Goal: Task Accomplishment & Management: Use online tool/utility

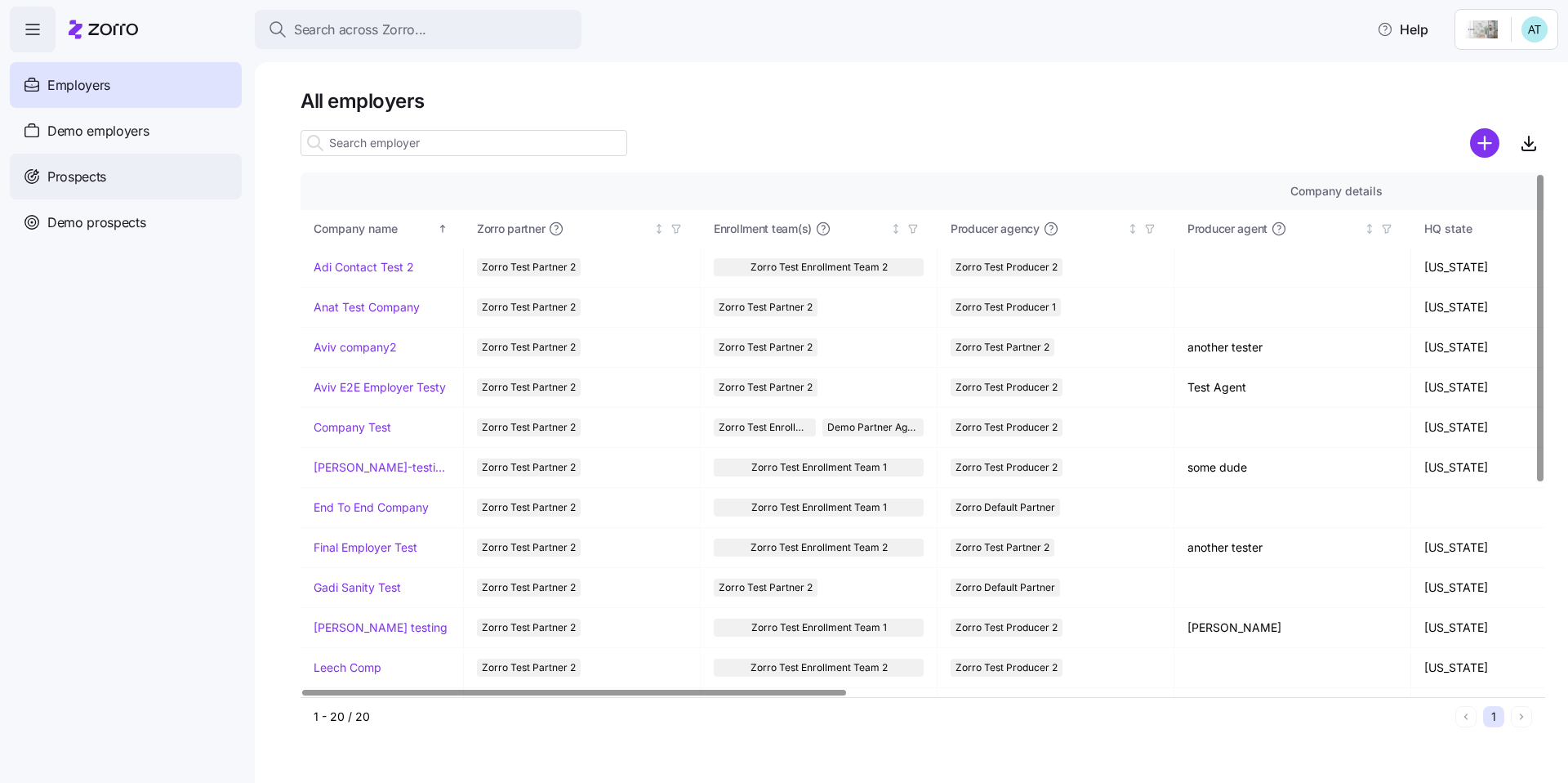
click at [217, 178] on div "Prospects" at bounding box center [126, 176] width 232 height 46
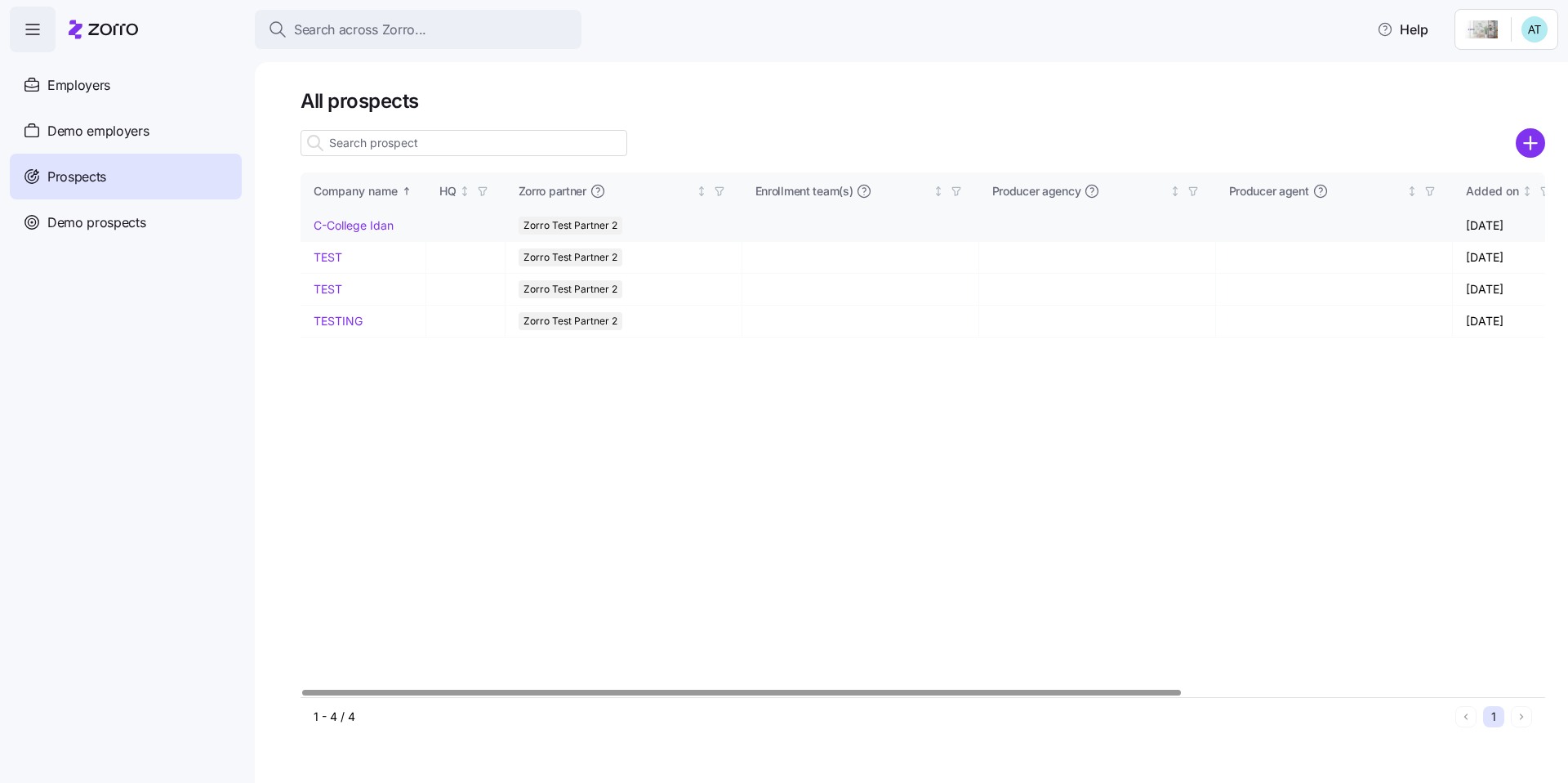
click at [331, 226] on link "C-College Idan" at bounding box center [353, 224] width 80 height 14
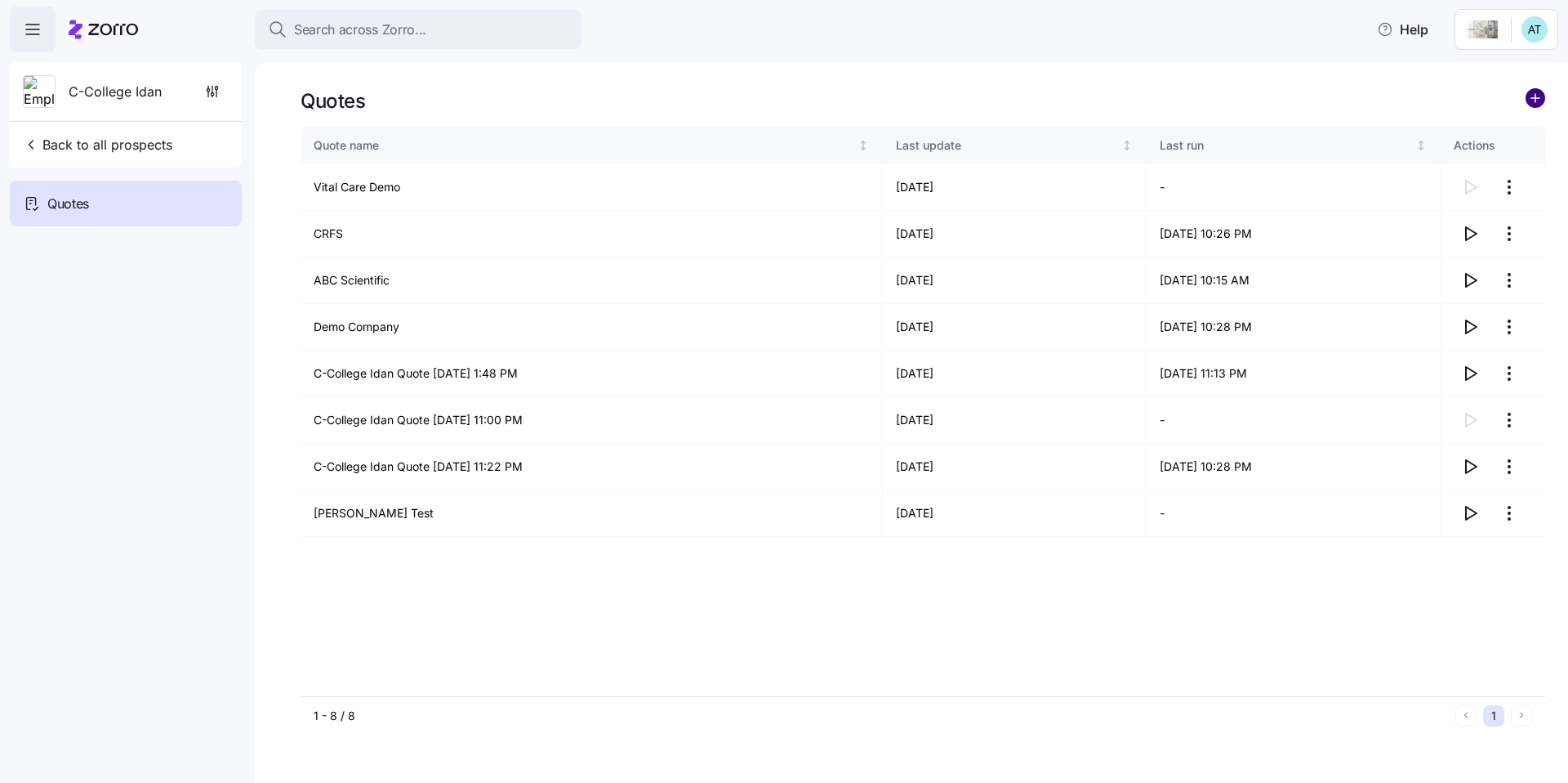
click at [1528, 100] on circle "add icon" at bounding box center [1535, 99] width 18 height 18
click at [1498, 31] on html "Search across Zorro... Help C-College Idan Back to all prospects Quotes - new Q…" at bounding box center [784, 386] width 1568 height 773
click at [1522, 32] on html "Search across Zorro... Help C-College Idan Back to all prospects Quotes - new Q…" at bounding box center [784, 386] width 1568 height 773
click at [1528, 33] on html "Search across Zorro... Help C-College Idan Back to all prospects Quotes - new Q…" at bounding box center [784, 386] width 1568 height 773
click at [1517, 33] on html "Search across Zorro... Help C-College Idan Back to all prospects Quotes - new Q…" at bounding box center [784, 386] width 1568 height 773
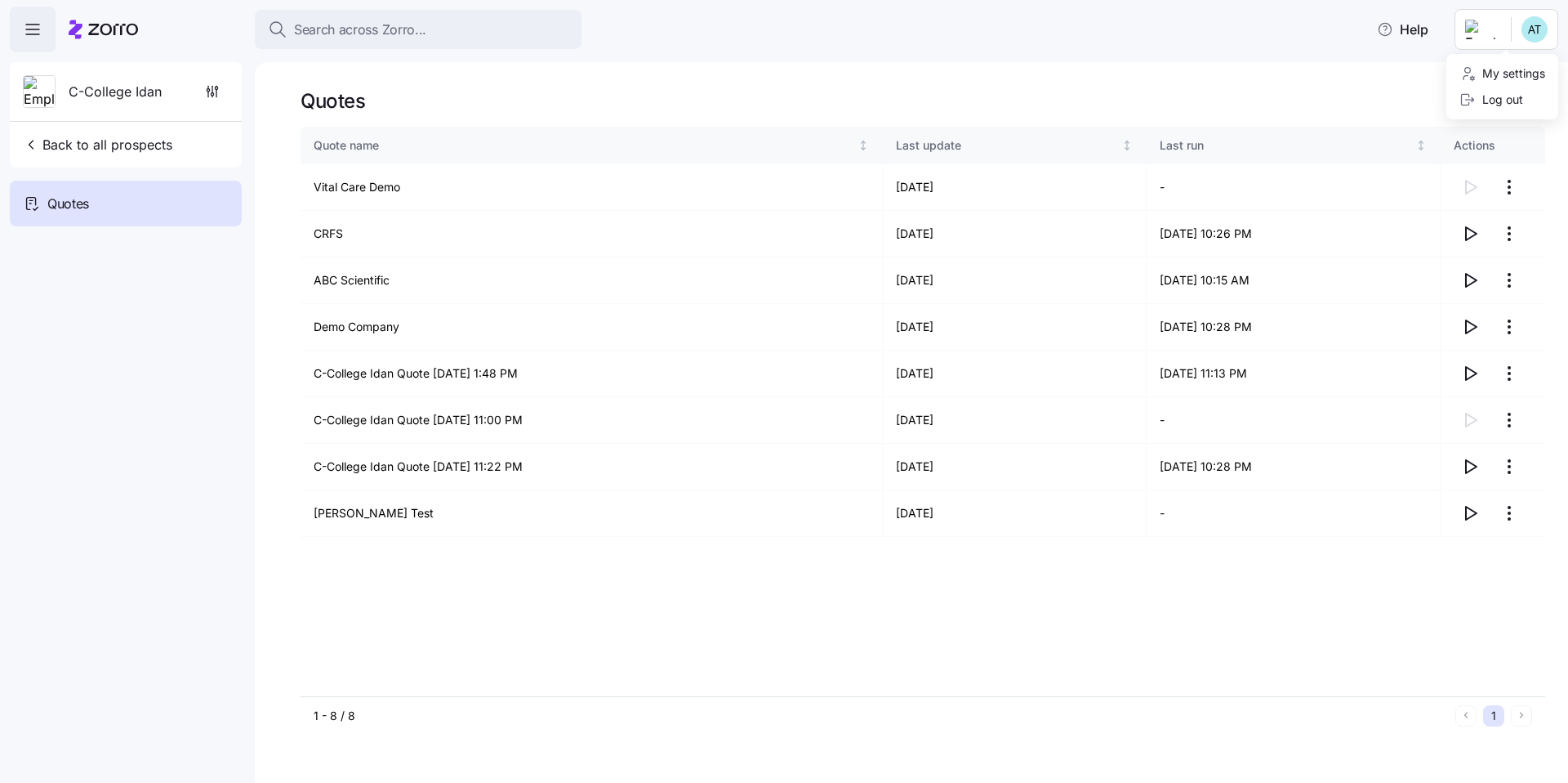
click at [1488, 30] on html "Search across Zorro... Help C-College Idan Back to all prospects Quotes - new Q…" at bounding box center [784, 386] width 1568 height 773
click at [1516, 30] on html "Search across Zorro... Help C-College Idan Back to all prospects Quotes - new Q…" at bounding box center [784, 386] width 1568 height 773
click at [123, 140] on span "Back to all prospects" at bounding box center [97, 145] width 149 height 20
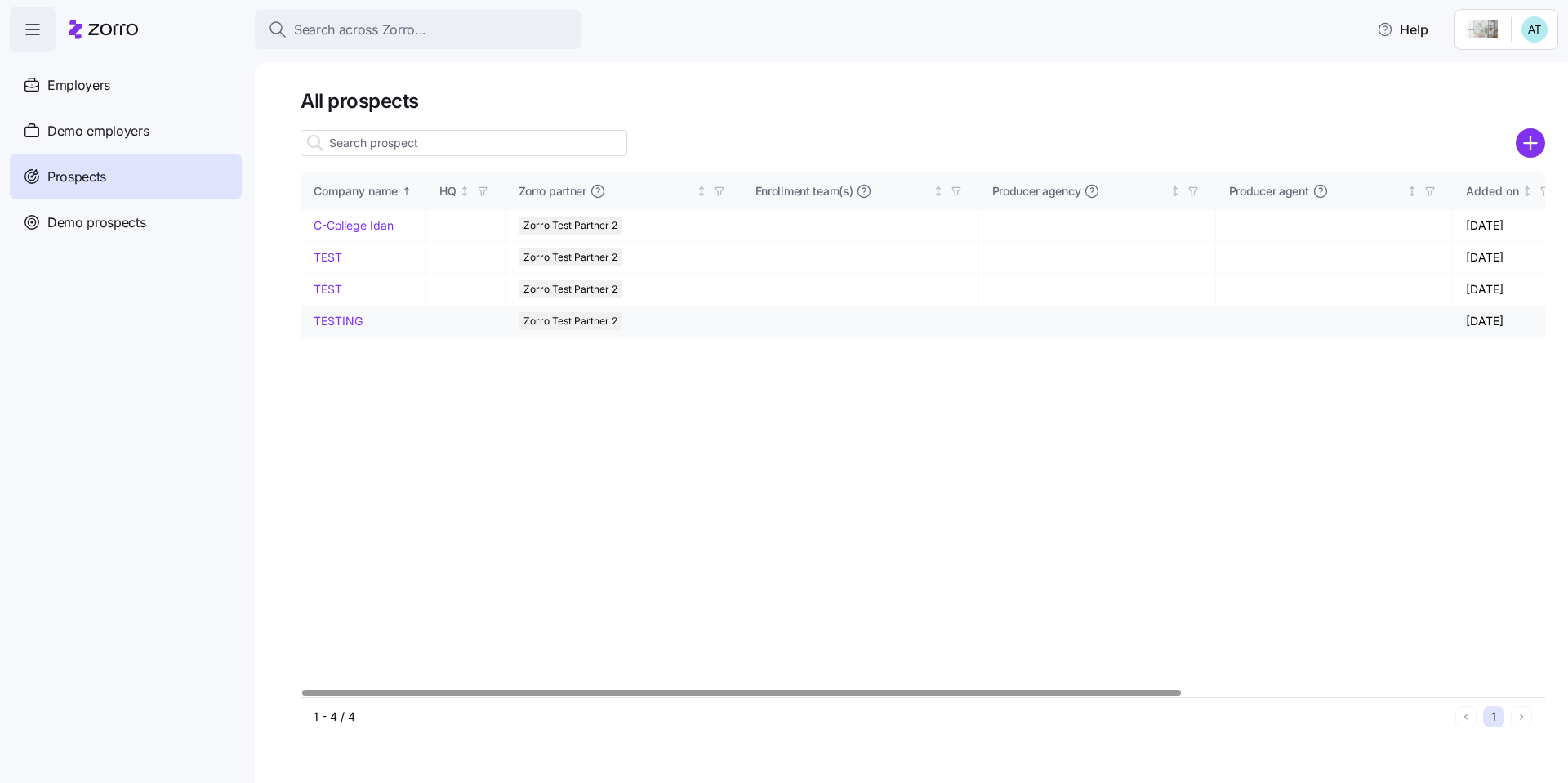
click at [342, 321] on link "TESTING" at bounding box center [338, 320] width 49 height 14
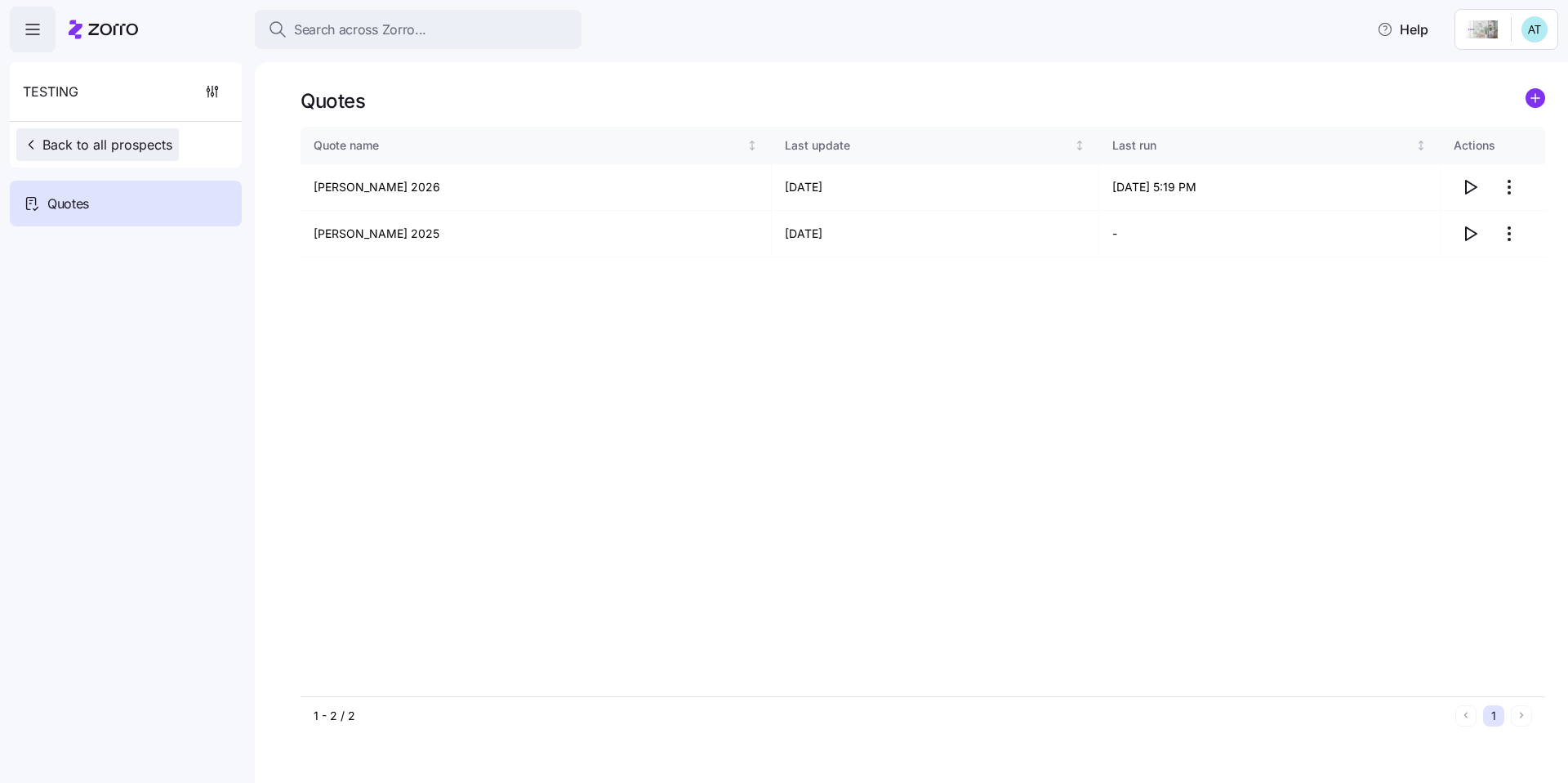
click at [80, 152] on span "Back to all prospects" at bounding box center [97, 145] width 149 height 20
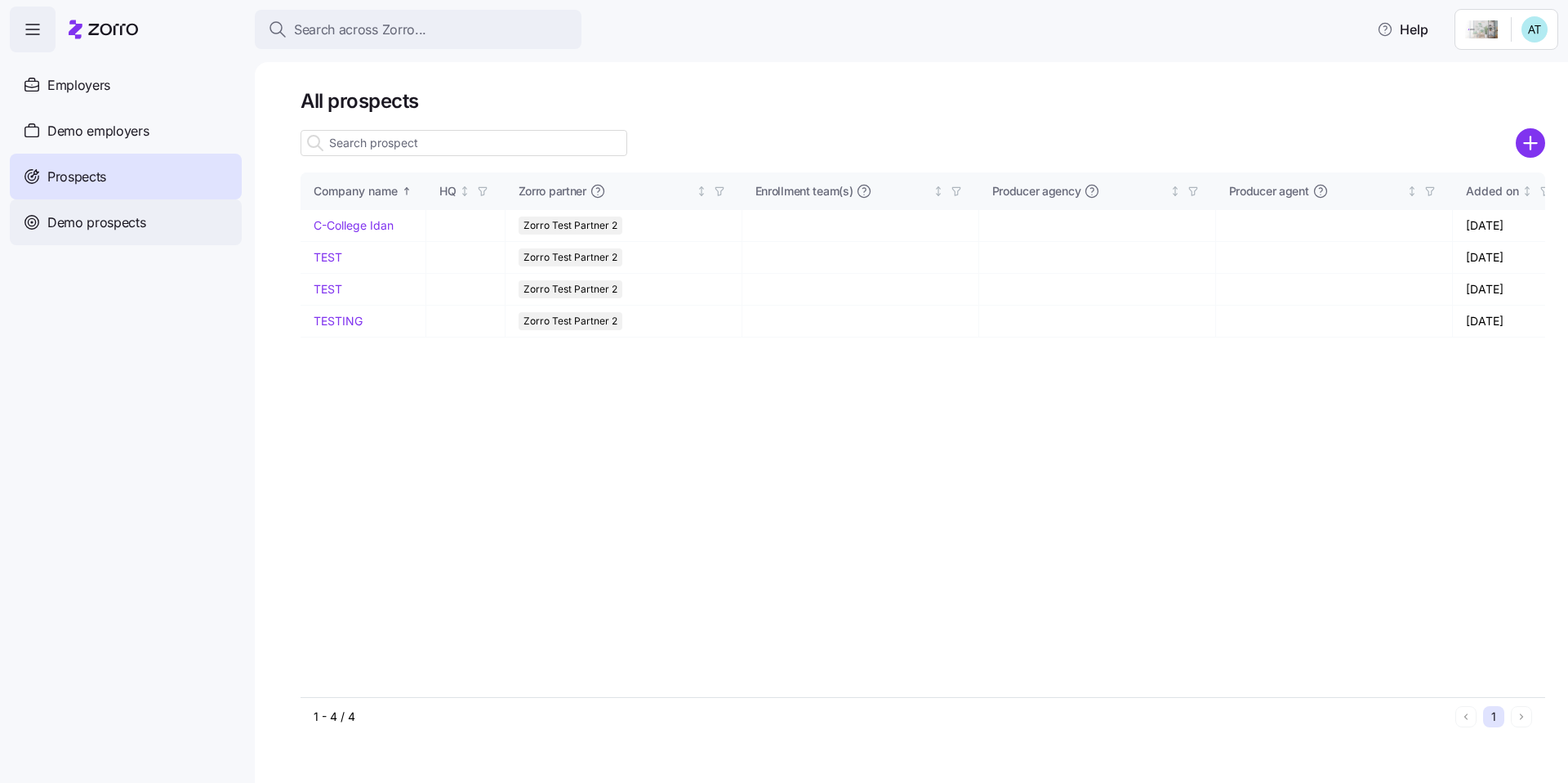
click at [92, 232] on span "Demo prospects" at bounding box center [96, 222] width 99 height 21
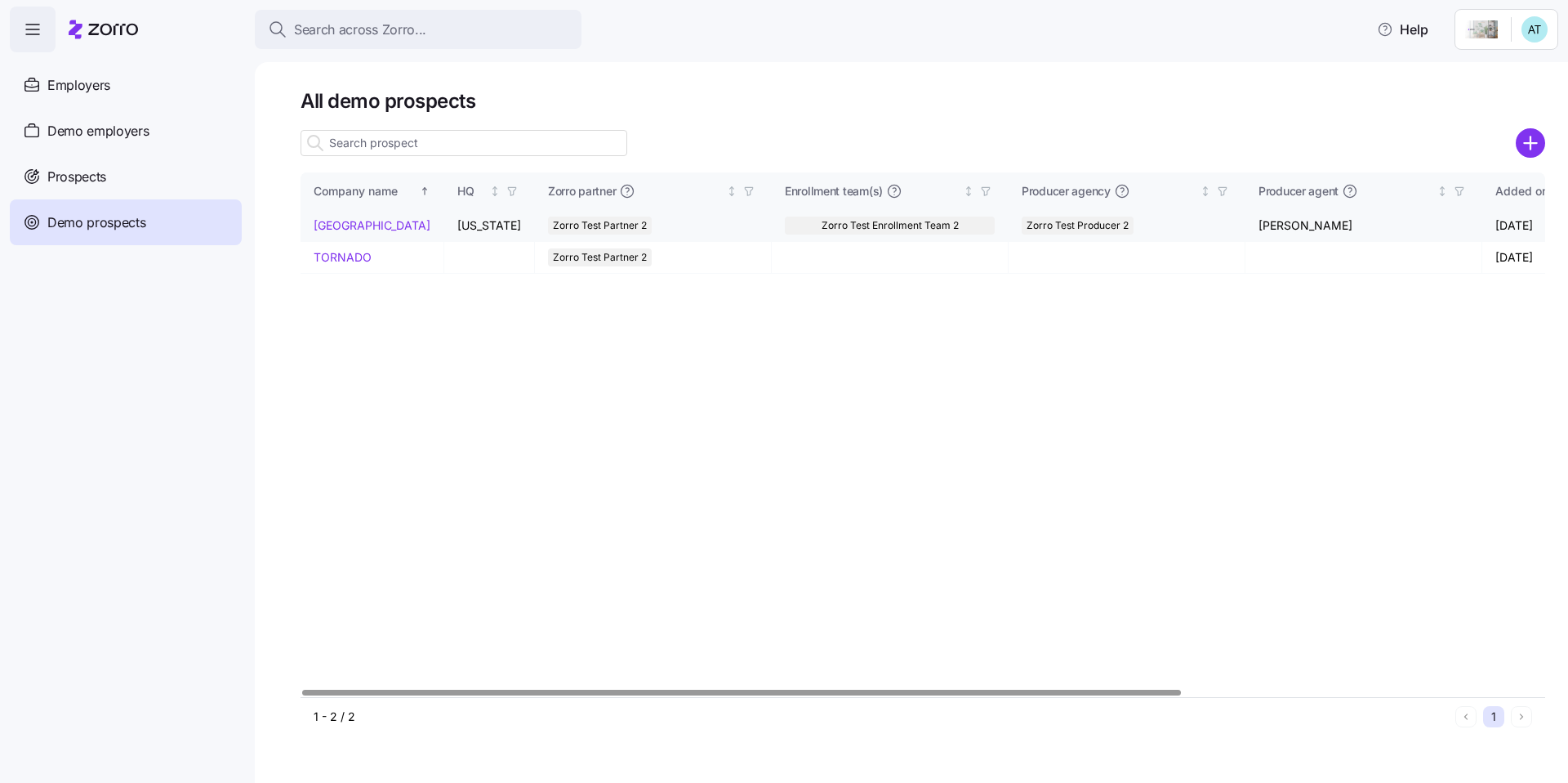
click at [343, 229] on link "Prospect Park" at bounding box center [371, 224] width 117 height 14
click at [74, 180] on span "Prospects" at bounding box center [76, 176] width 59 height 21
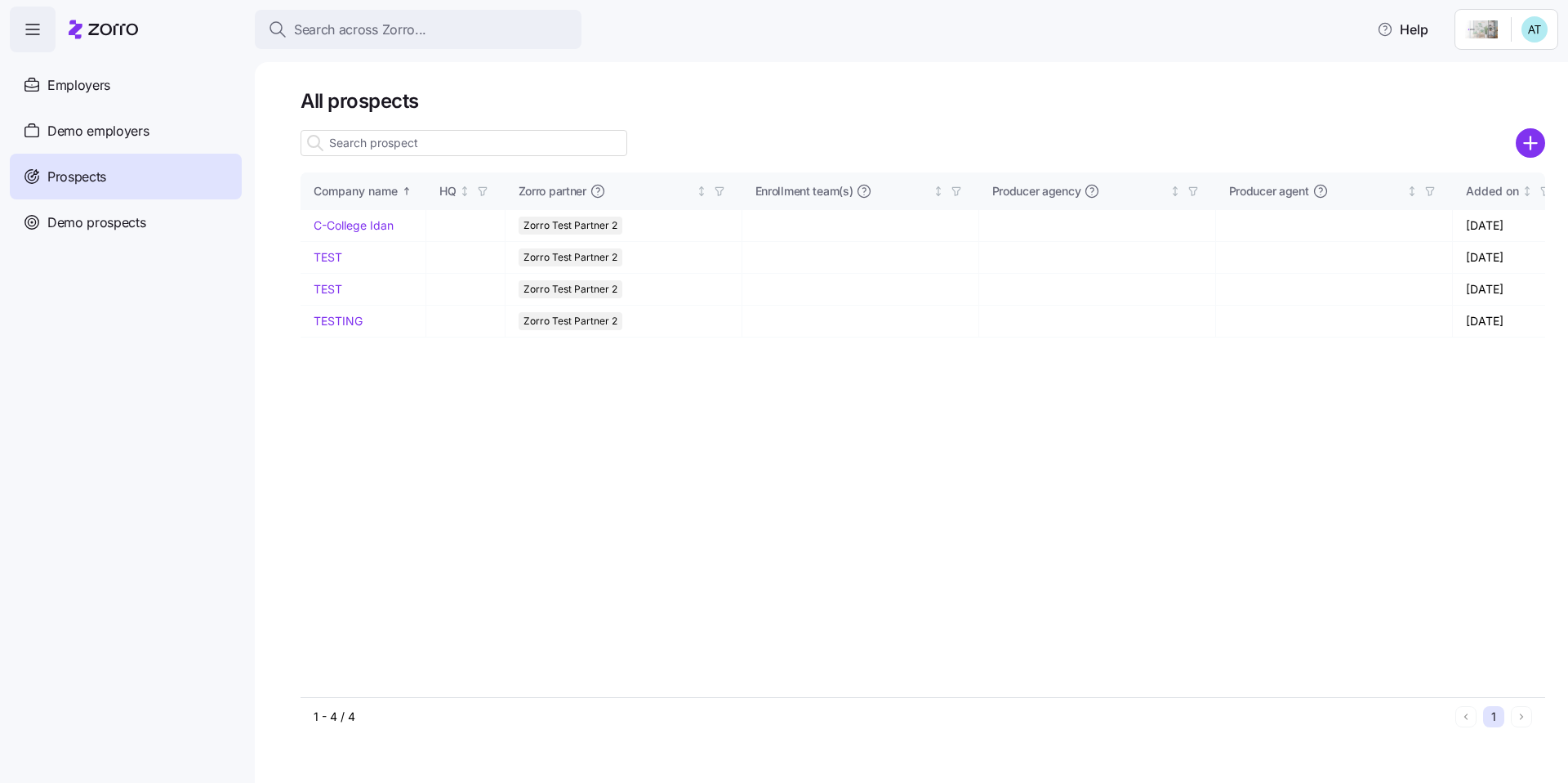
click at [1532, 41] on html "Search across Zorro... Help Employers Demo employers Prospects Demo prospects A…" at bounding box center [784, 386] width 1568 height 773
click at [1502, 71] on div "My settings" at bounding box center [1502, 73] width 86 height 18
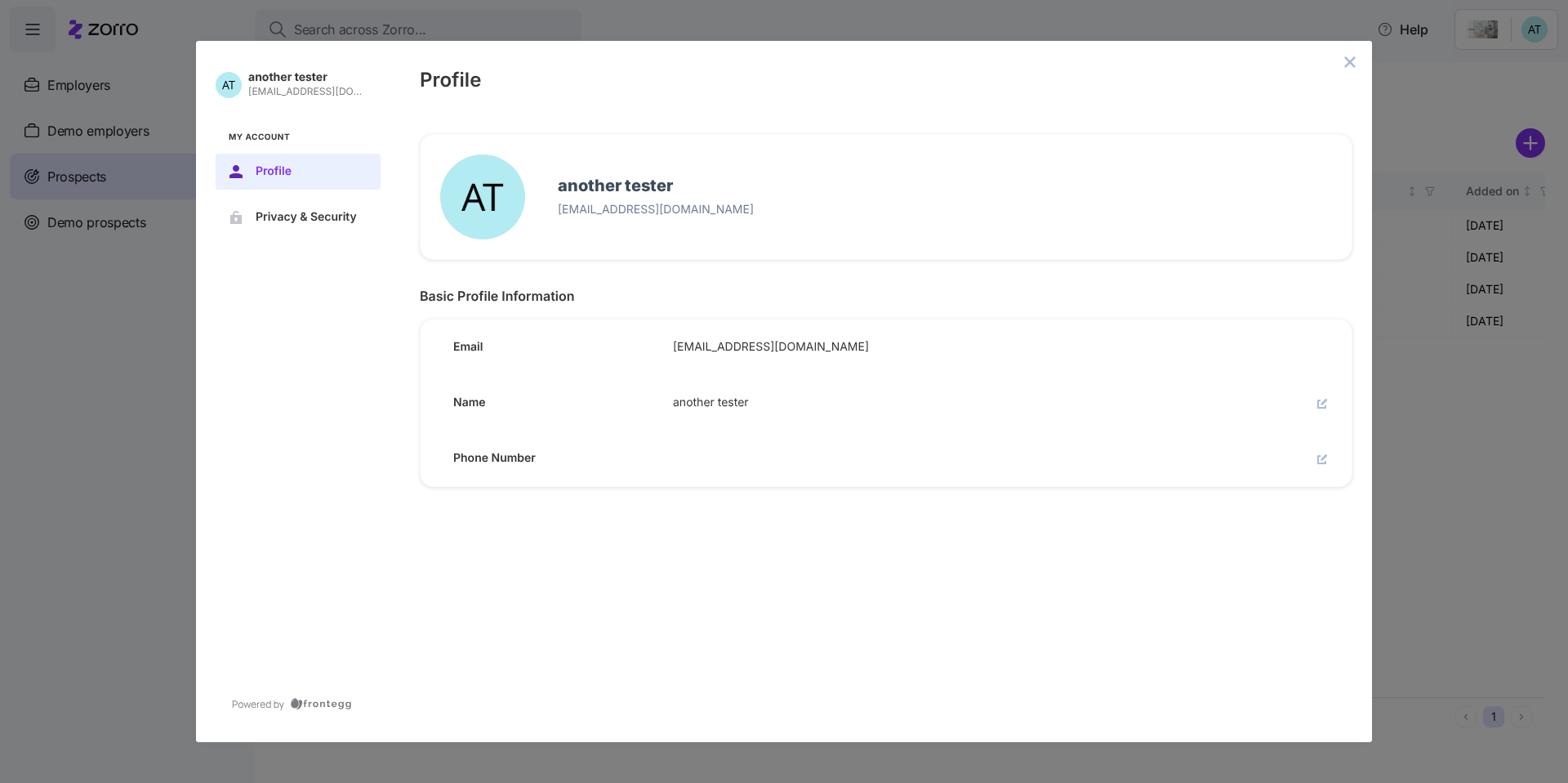
click at [695, 209] on p "idan.h+anothertesteragent@myzorro.co" at bounding box center [944, 210] width 775 height 14
click at [1343, 73] on div at bounding box center [1342, 78] width 7 height 21
click at [1346, 64] on icon "close admin-box" at bounding box center [1351, 61] width 11 height 11
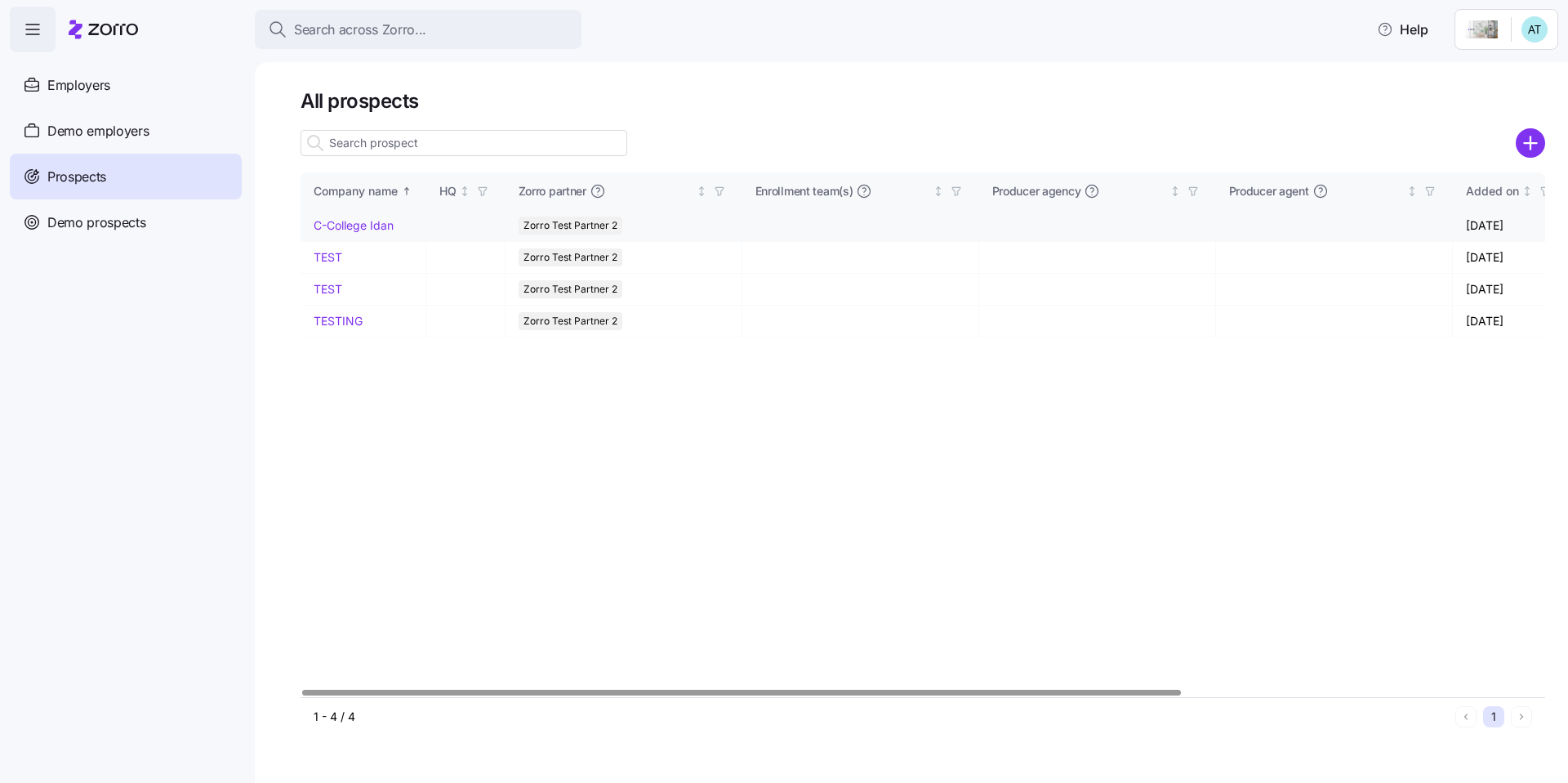
click at [335, 222] on link "C-College Idan" at bounding box center [353, 224] width 80 height 14
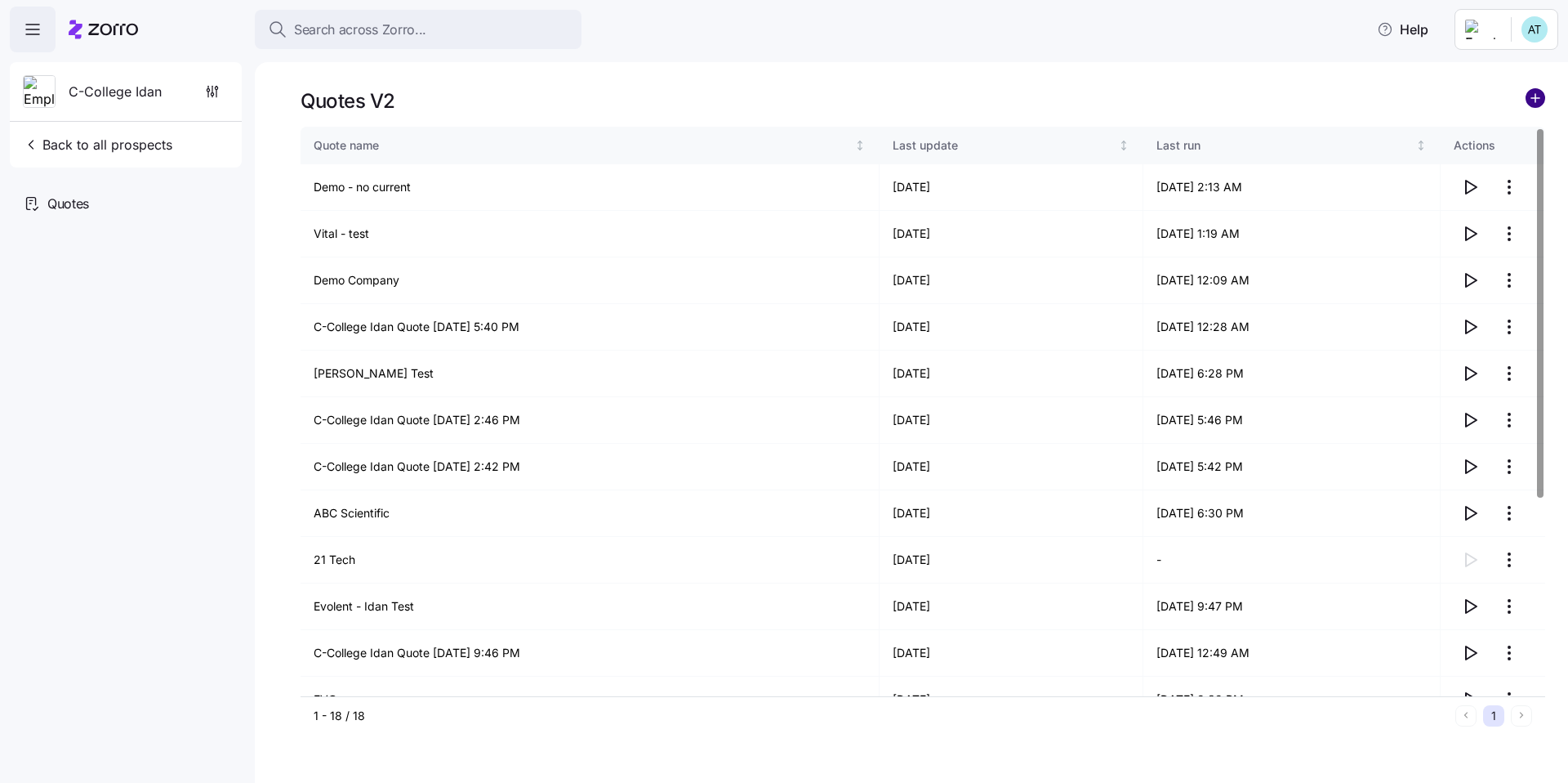
click at [1535, 91] on circle "add icon" at bounding box center [1535, 99] width 18 height 18
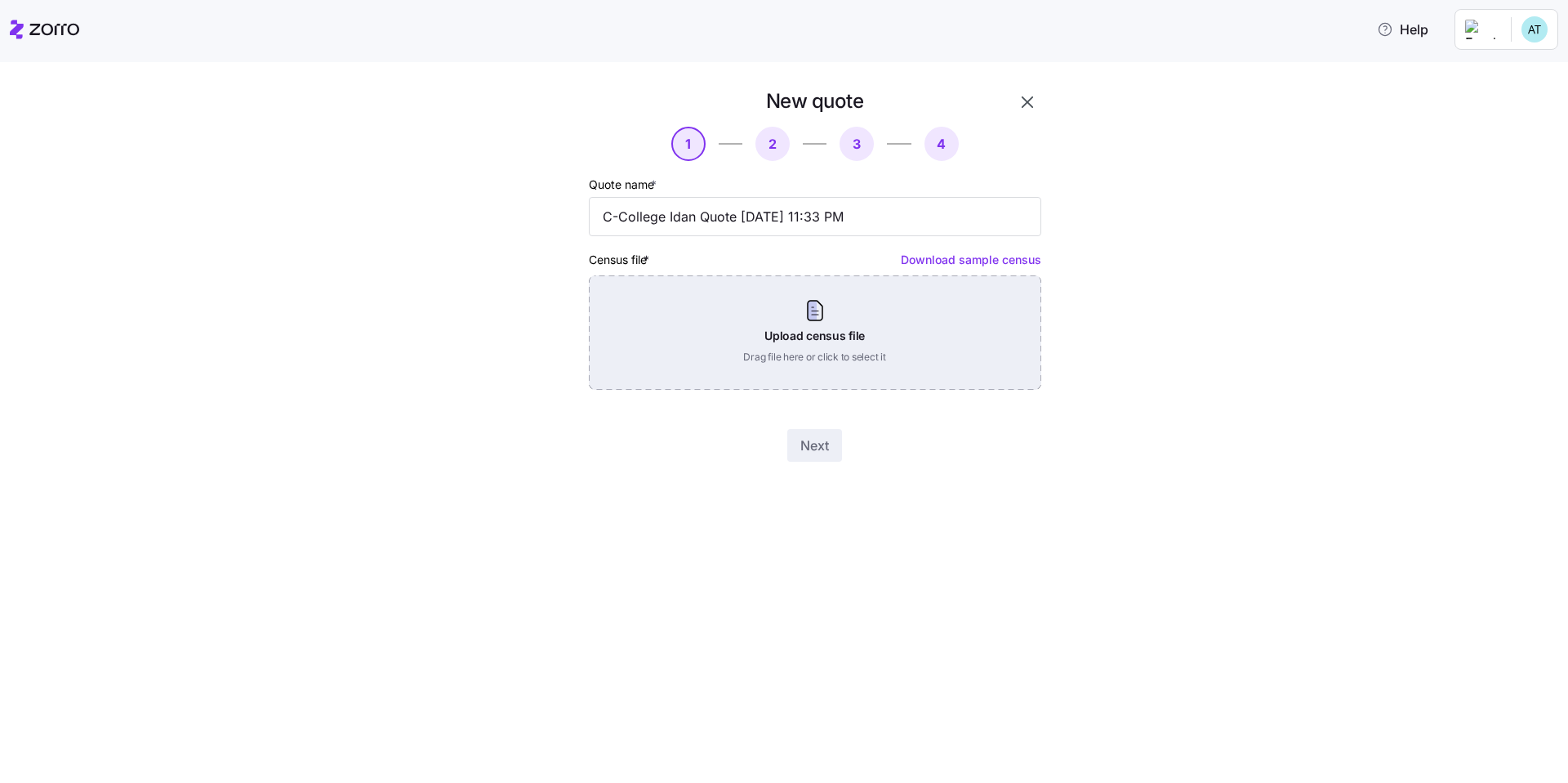
click at [802, 369] on div "Upload census file Drag file here or click to select it" at bounding box center [815, 333] width 453 height 115
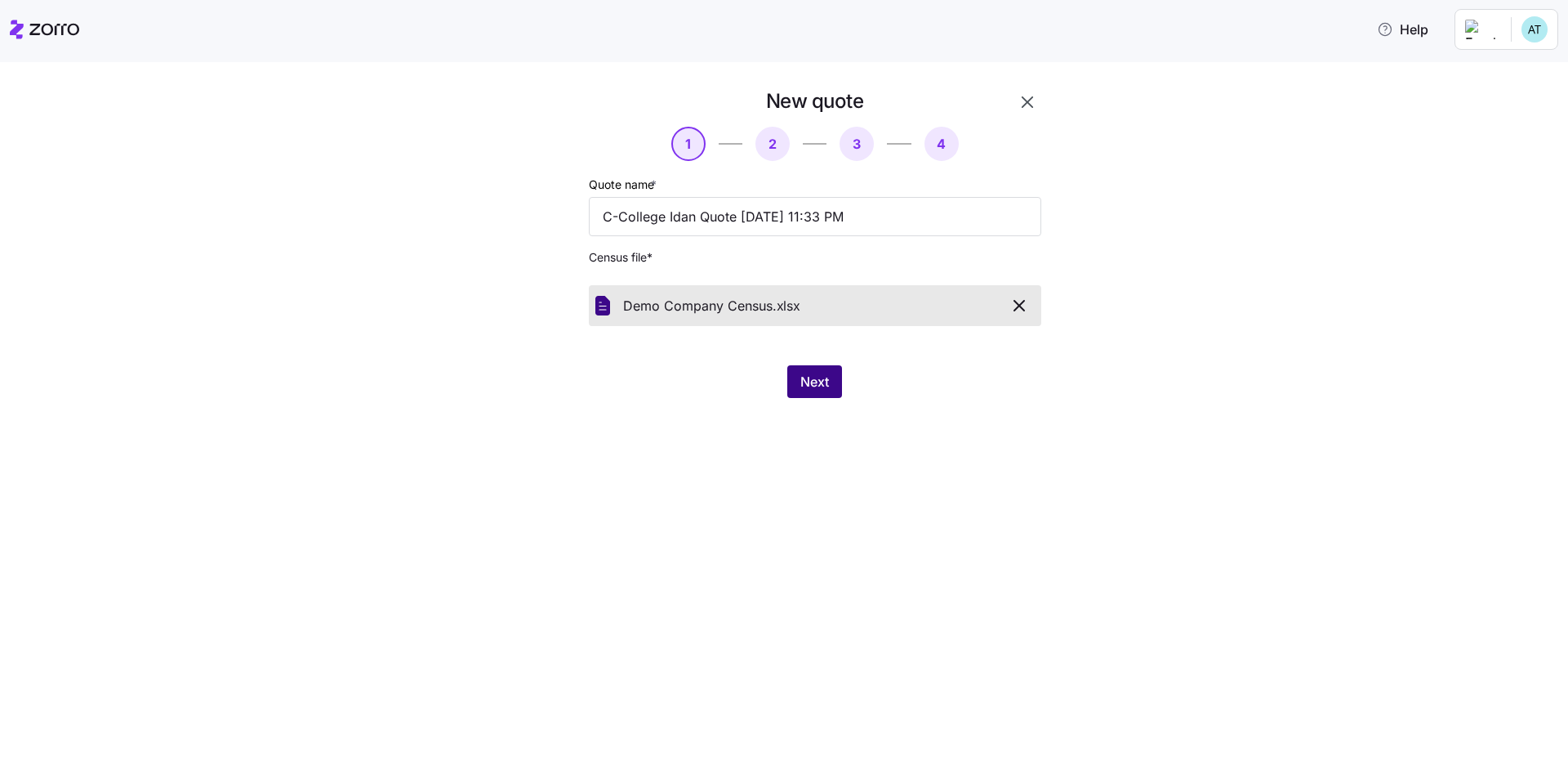
click at [811, 375] on span "Next" at bounding box center [815, 382] width 29 height 20
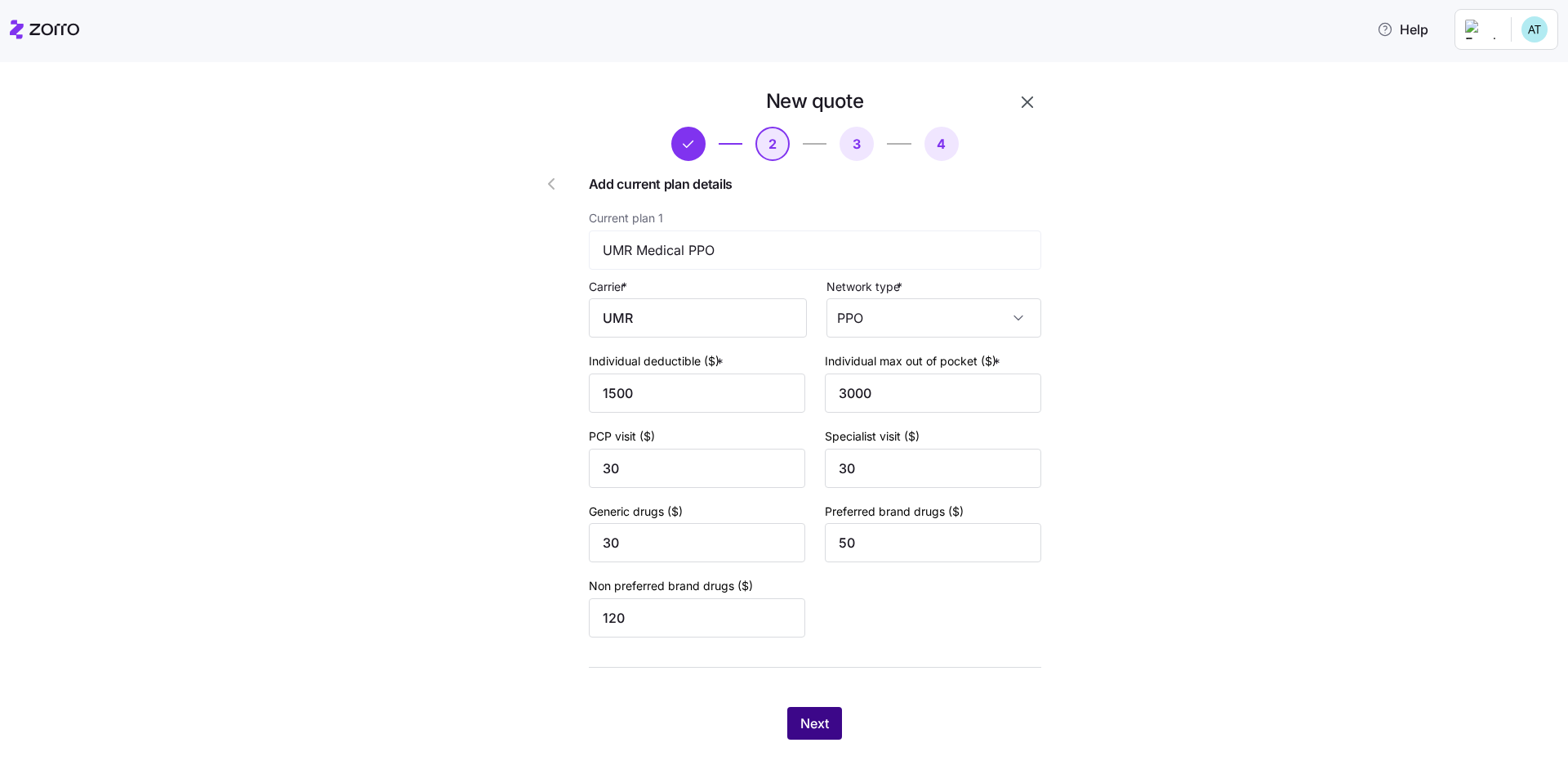
click at [820, 721] on span "Next" at bounding box center [815, 723] width 29 height 20
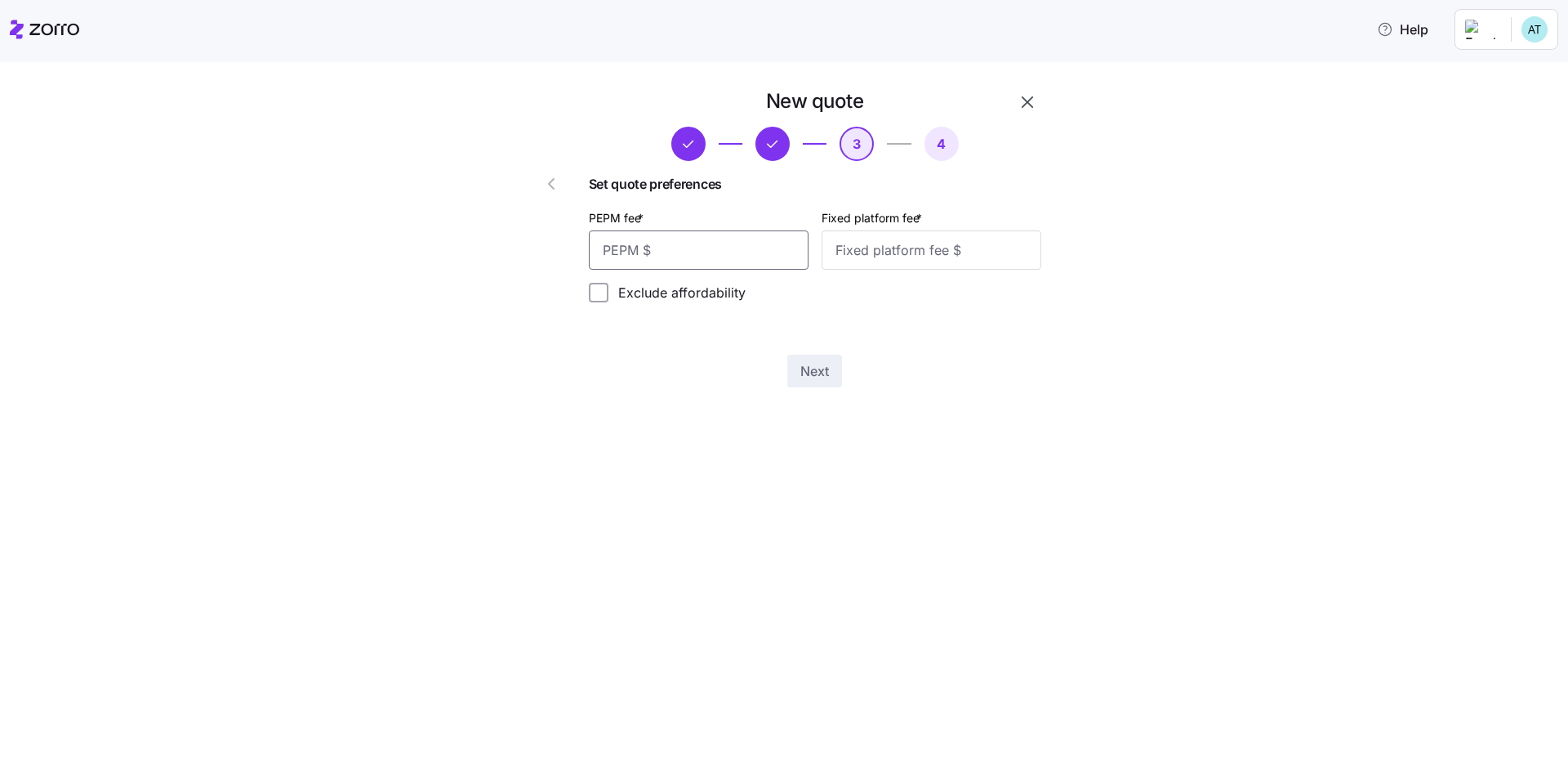
click at [756, 255] on input "PEPM fee *" at bounding box center [699, 250] width 220 height 39
type input "50"
click at [943, 227] on div "Fixed platform fee *" at bounding box center [931, 239] width 220 height 62
click at [942, 239] on input "Fixed platform fee *" at bounding box center [931, 250] width 220 height 39
type input "200"
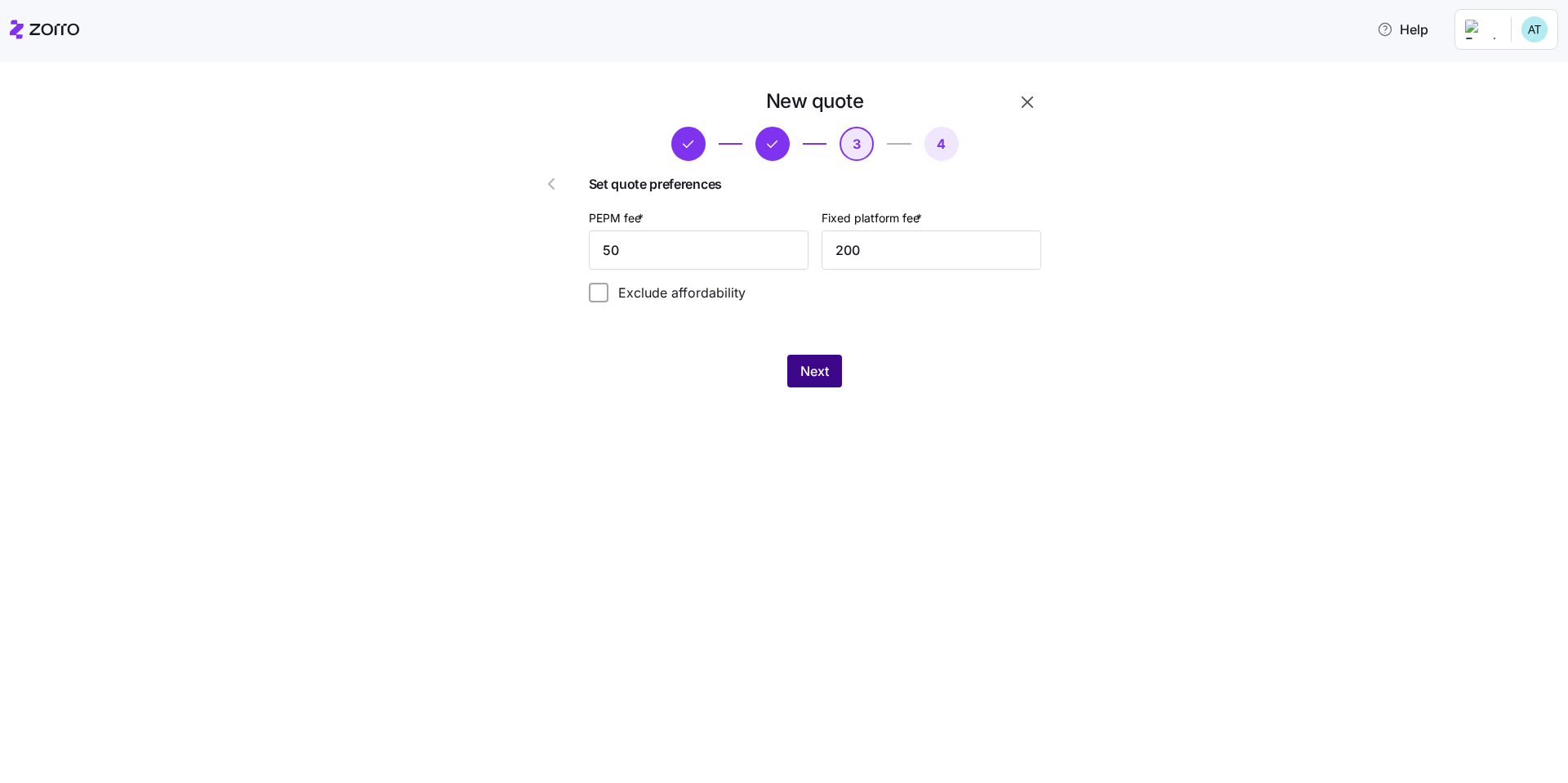
click at [807, 375] on span "Next" at bounding box center [815, 372] width 29 height 20
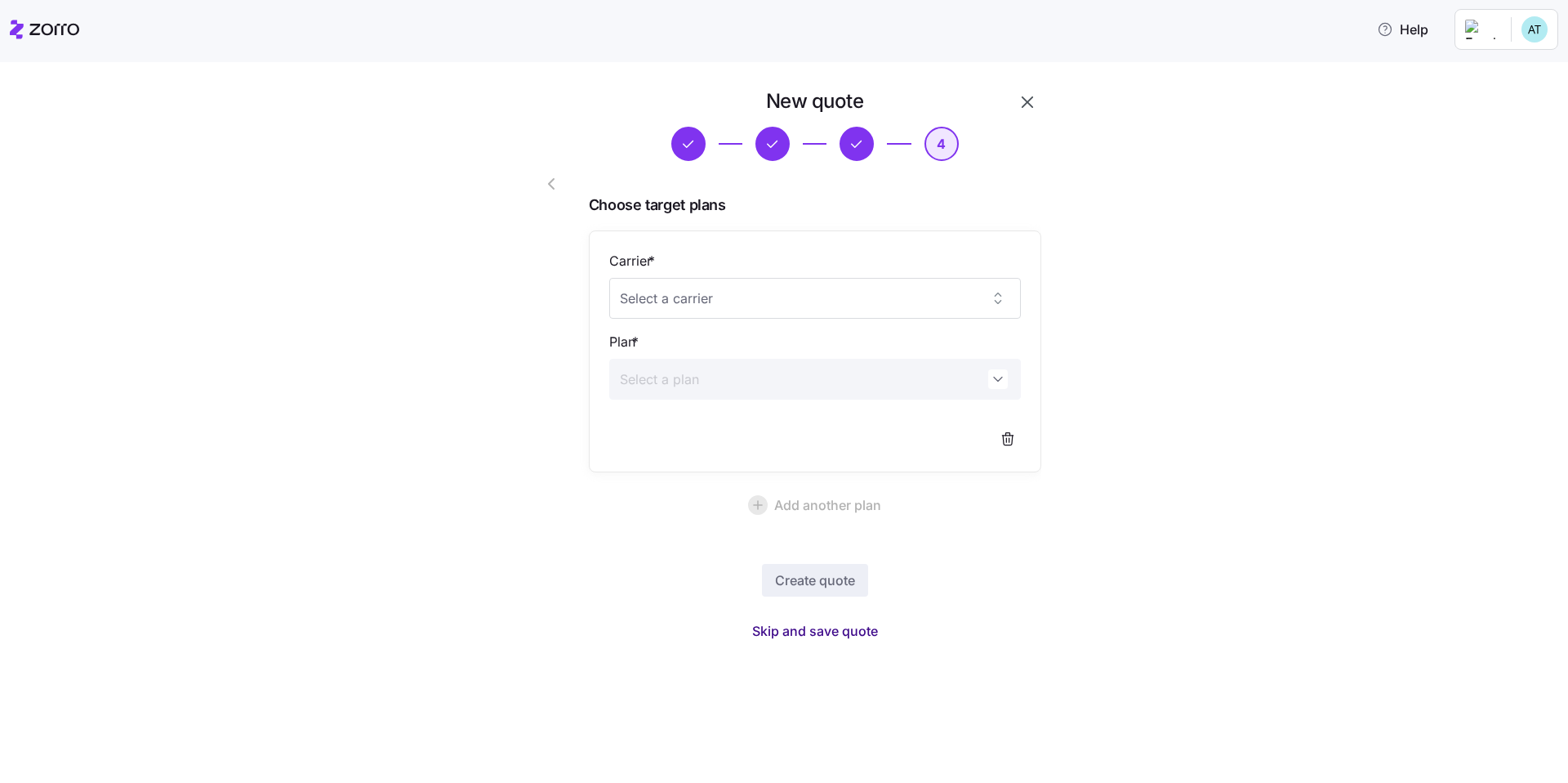
click at [812, 633] on span "Skip and save quote" at bounding box center [814, 631] width 126 height 20
click at [1542, 47] on icon "button" at bounding box center [1537, 44] width 13 height 13
click at [558, 180] on icon "button" at bounding box center [551, 184] width 20 height 20
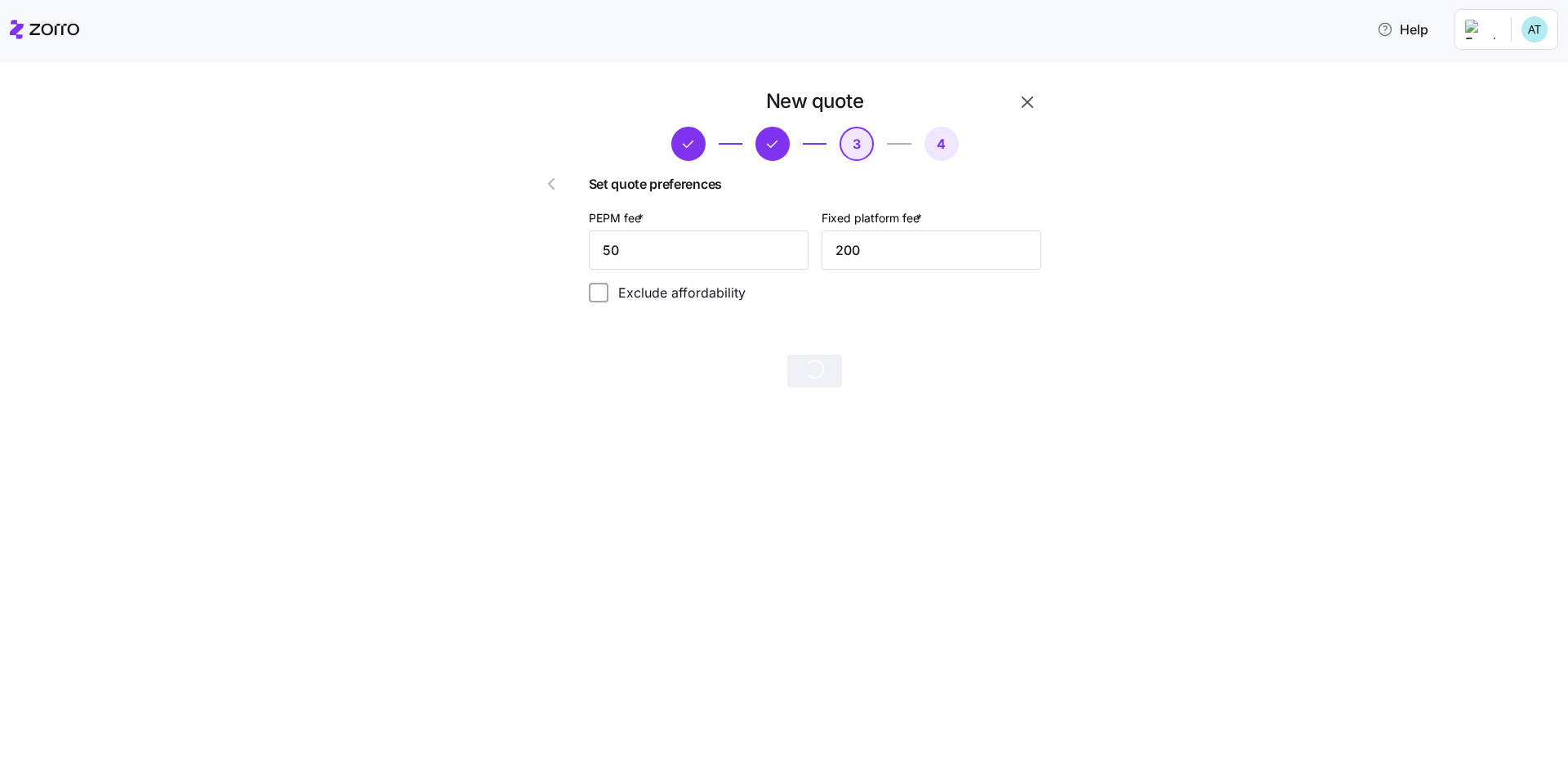
click at [558, 180] on icon "button" at bounding box center [551, 184] width 20 height 20
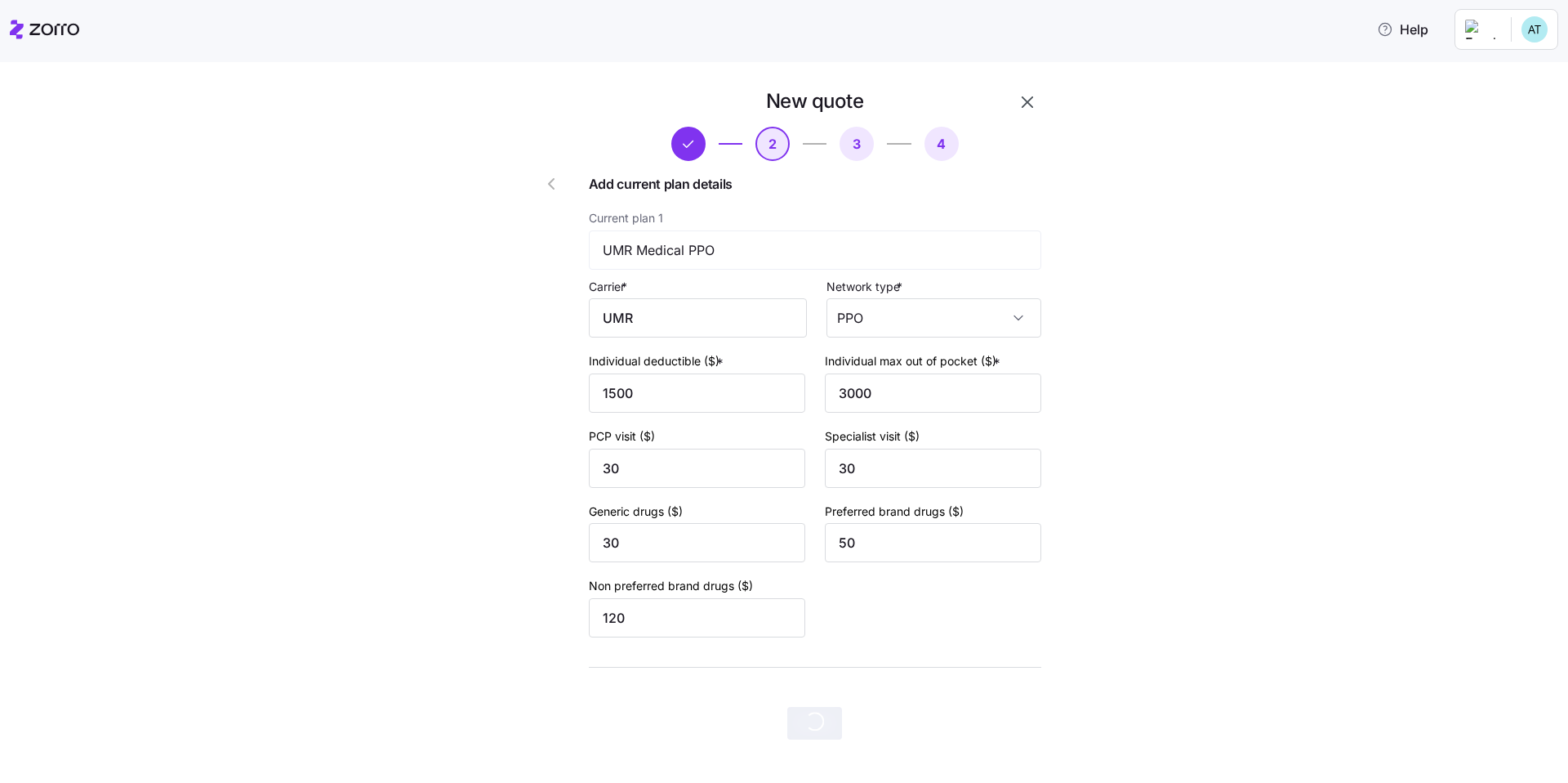
click at [558, 180] on icon "button" at bounding box center [551, 184] width 20 height 20
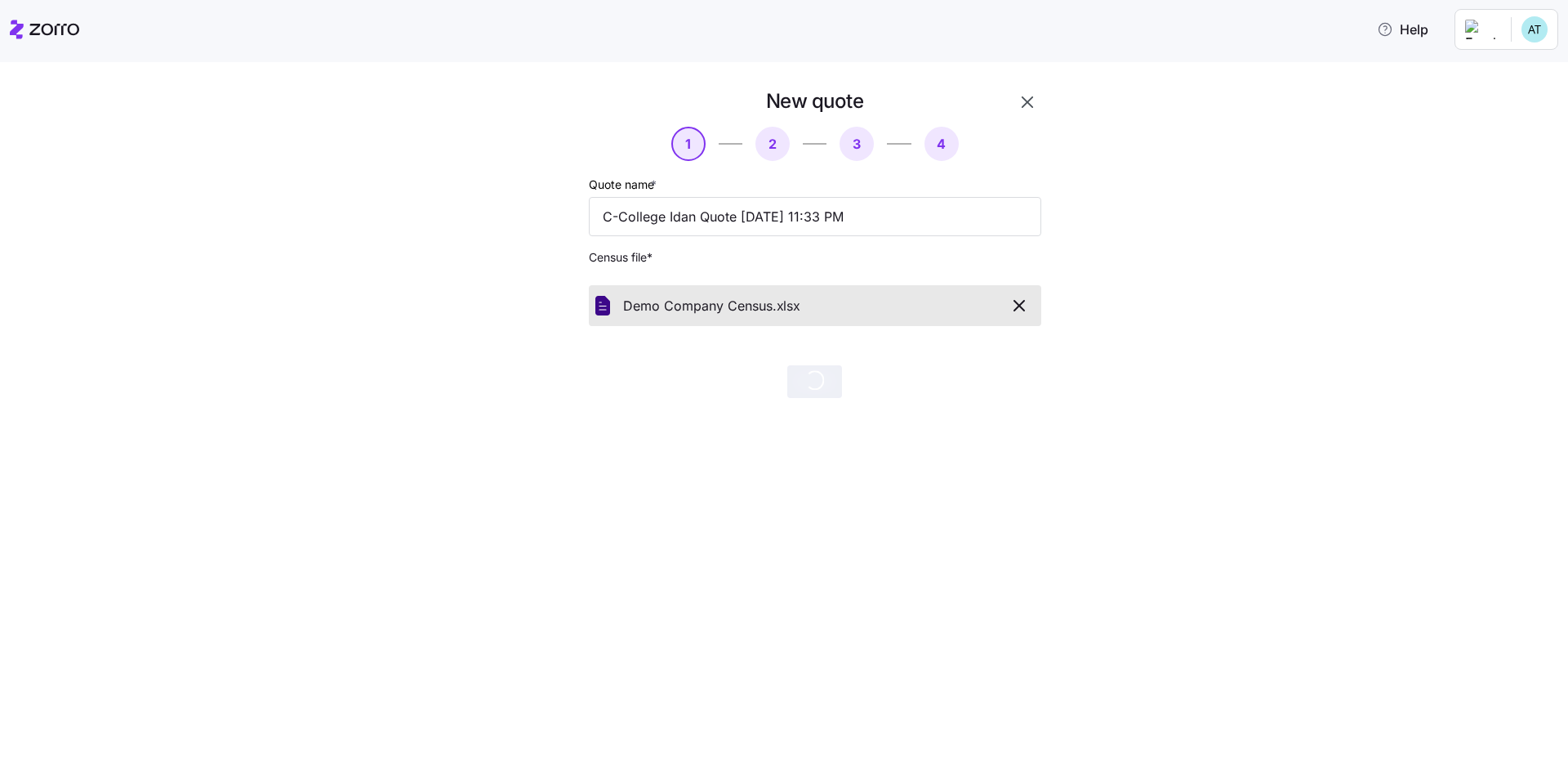
click at [1031, 102] on icon "button" at bounding box center [1028, 102] width 20 height 20
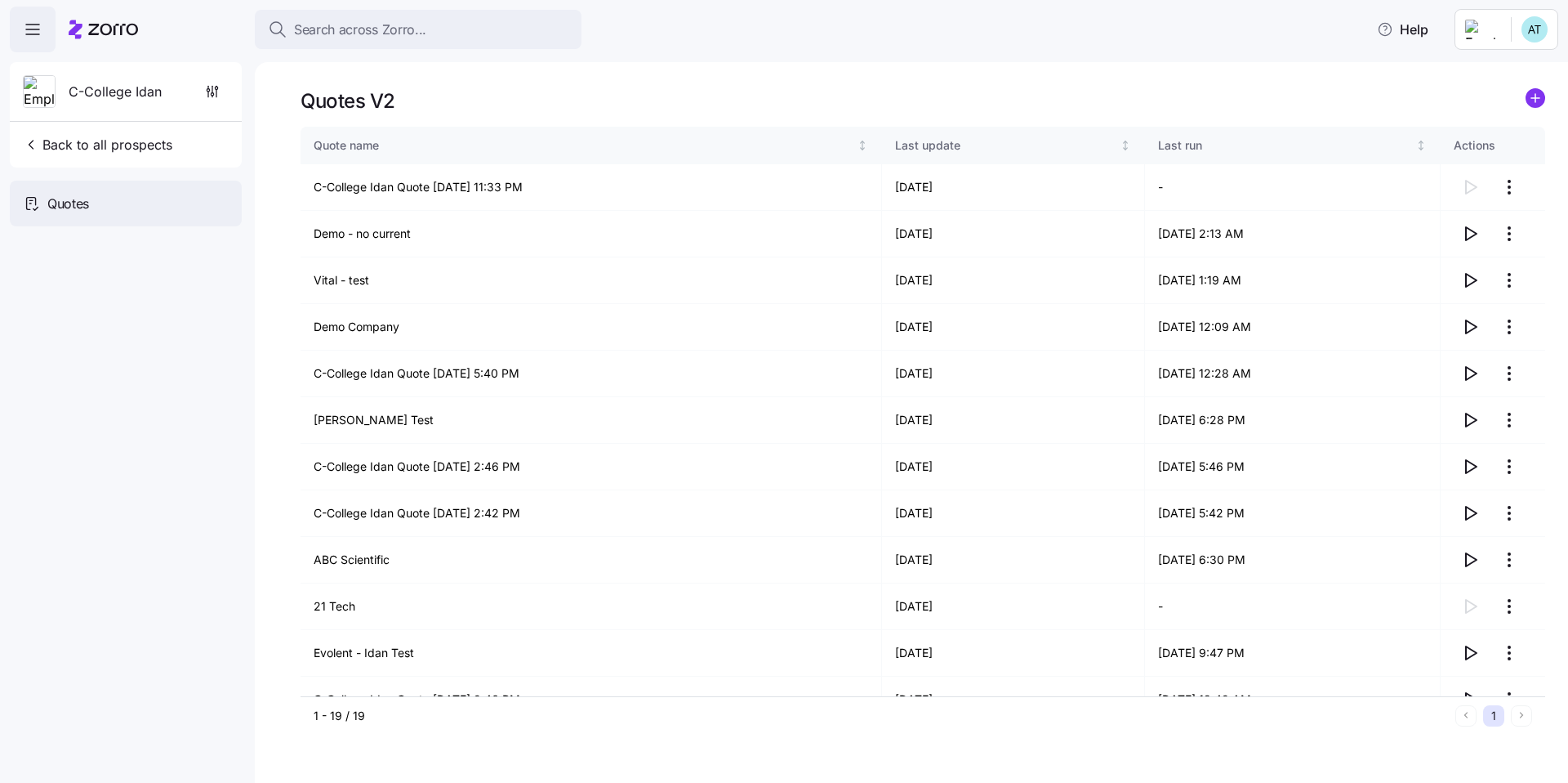
click at [157, 200] on div "Quotes" at bounding box center [126, 203] width 232 height 46
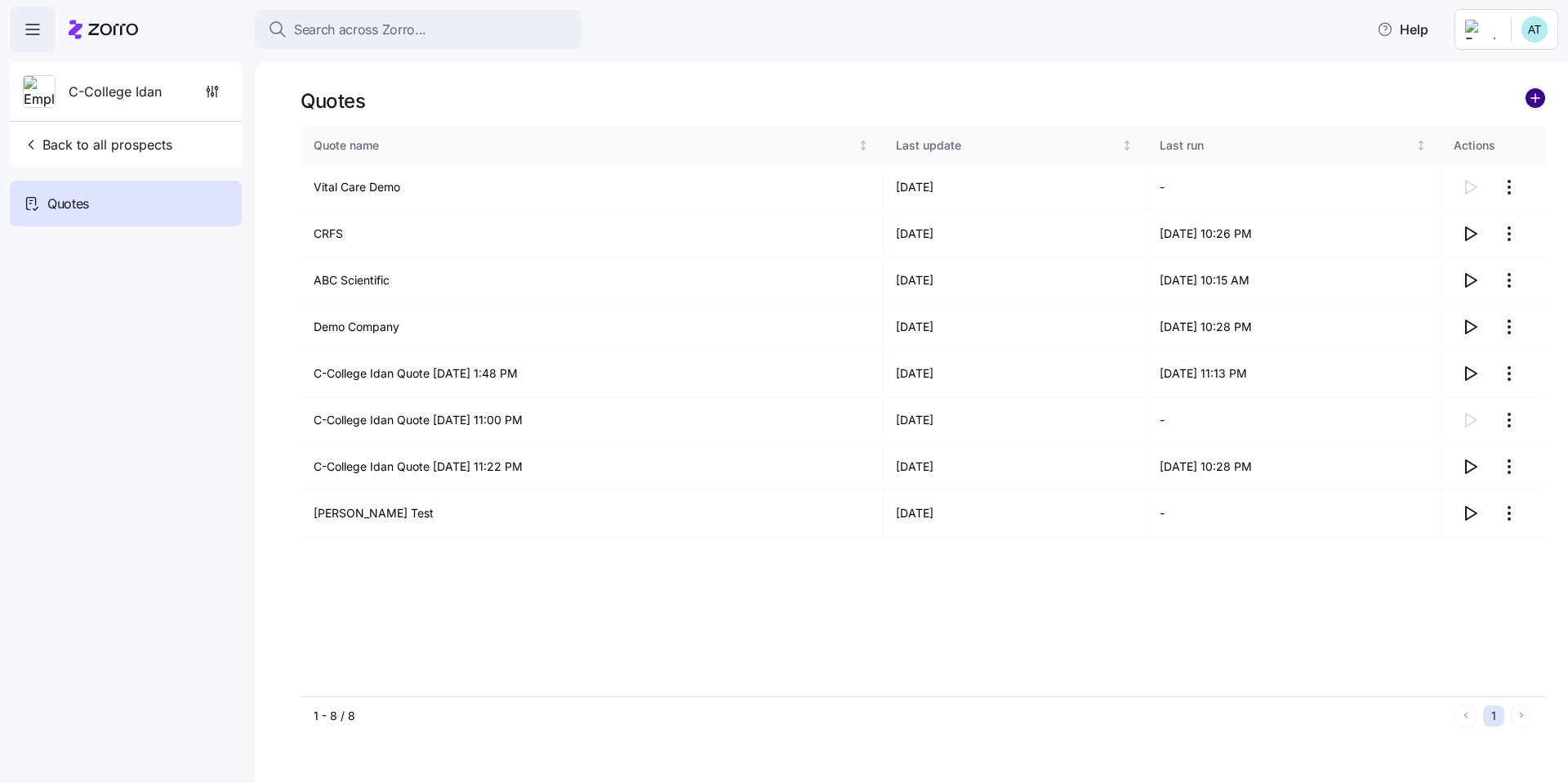
click at [1535, 93] on circle "add icon" at bounding box center [1535, 99] width 18 height 18
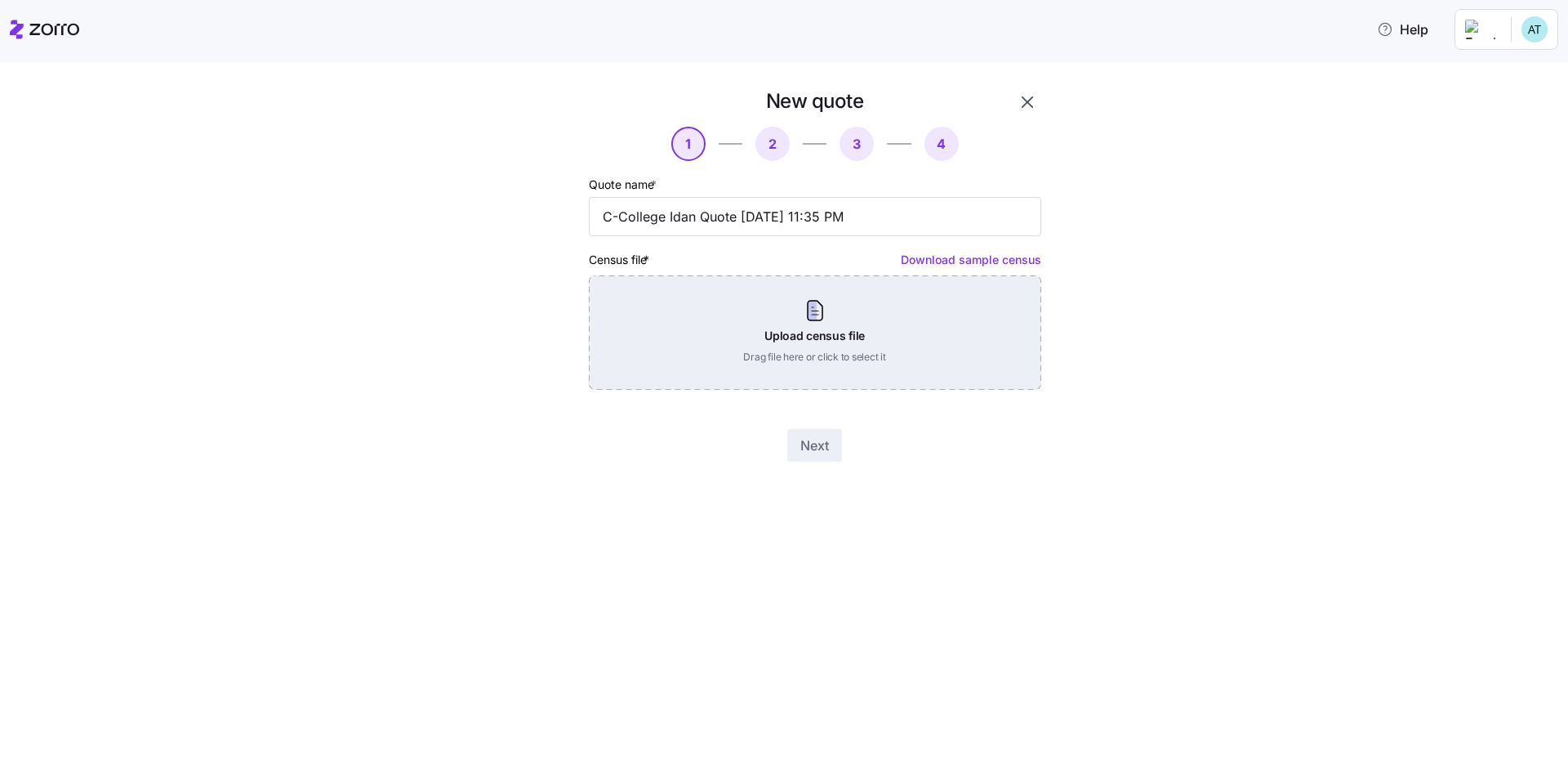
click at [882, 351] on div "Upload census file Drag file here or click to select it" at bounding box center [815, 333] width 453 height 115
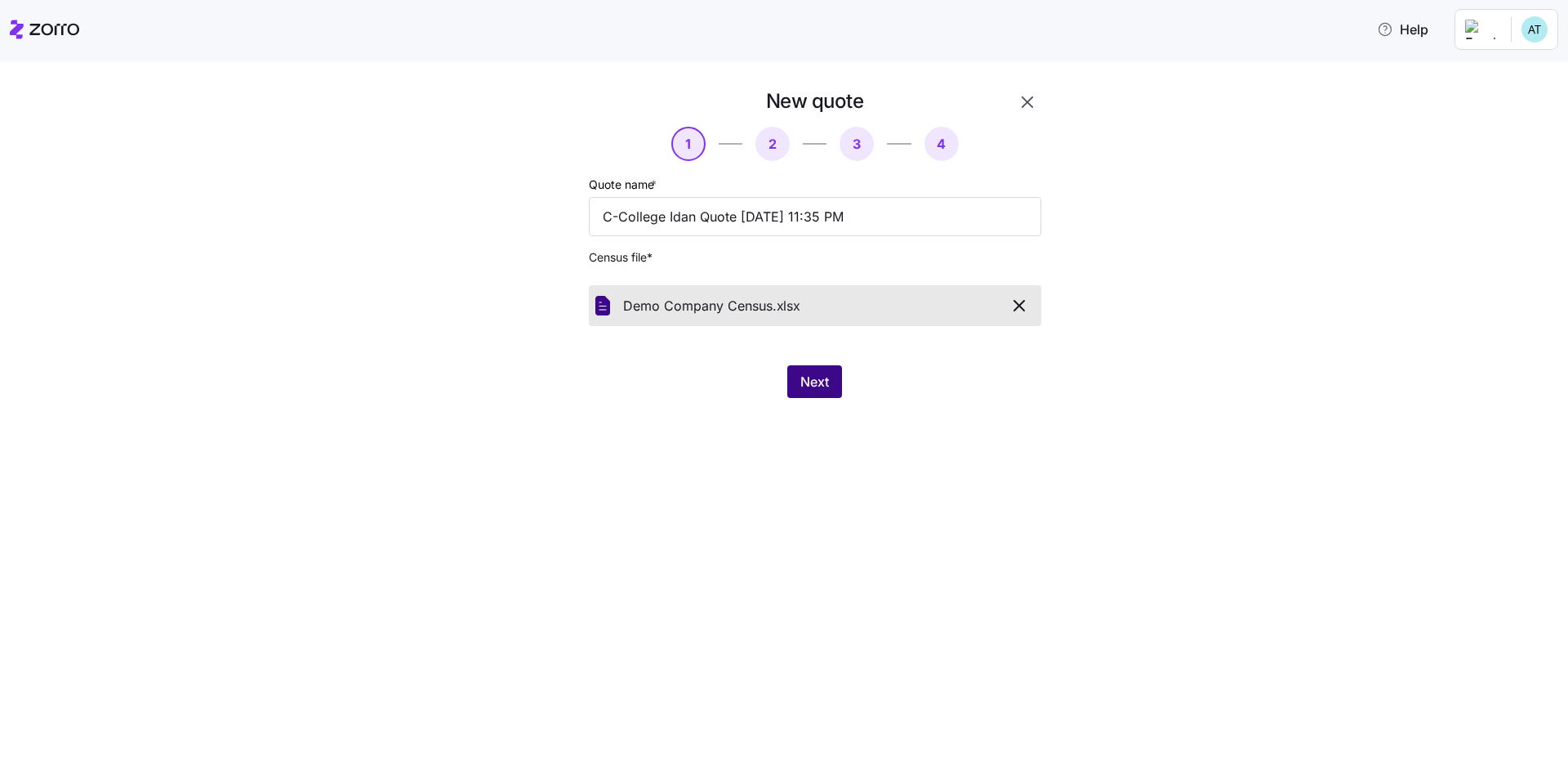
click at [815, 383] on span "Next" at bounding box center [815, 382] width 29 height 20
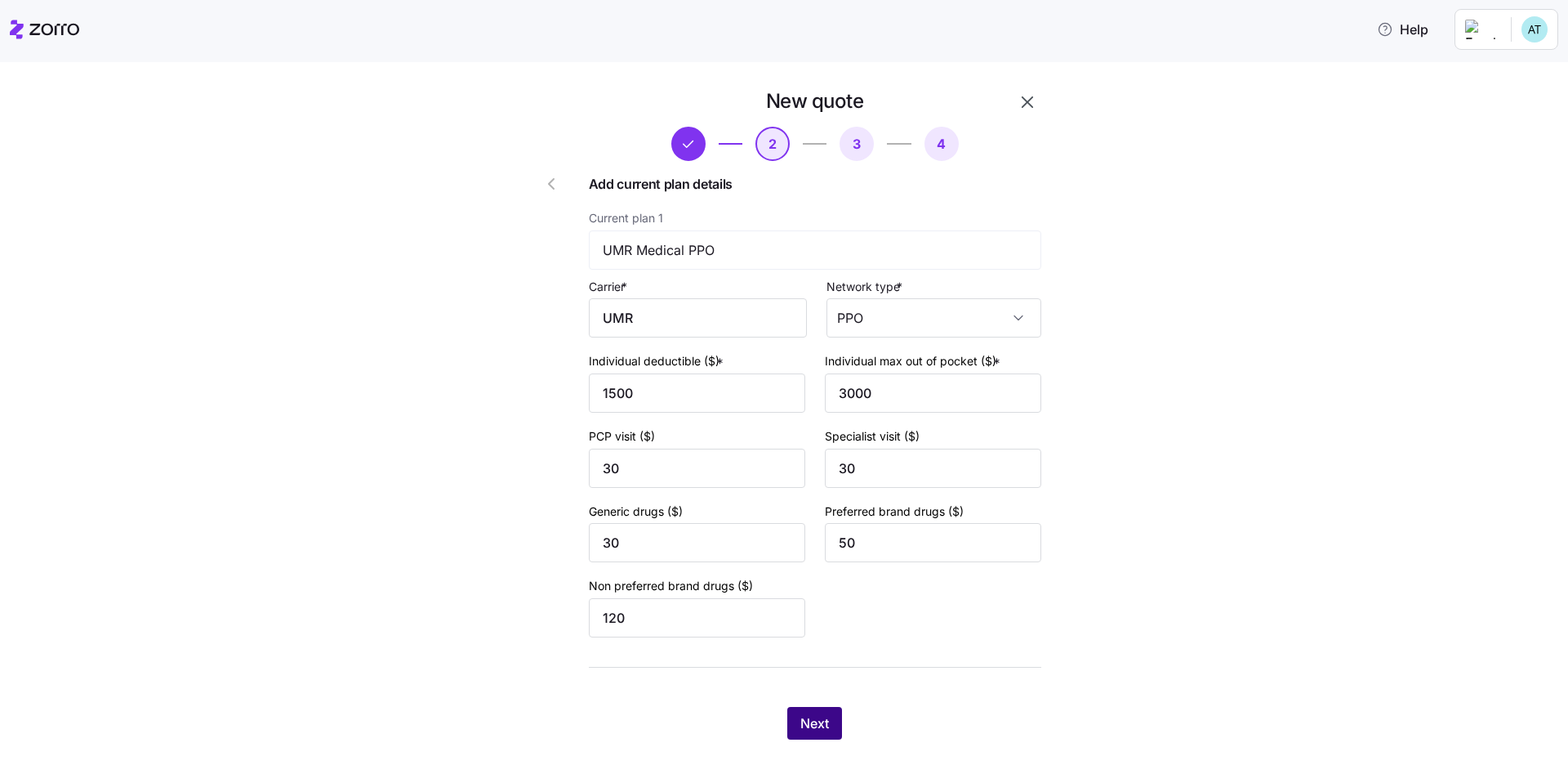
click at [815, 726] on span "Next" at bounding box center [815, 723] width 29 height 20
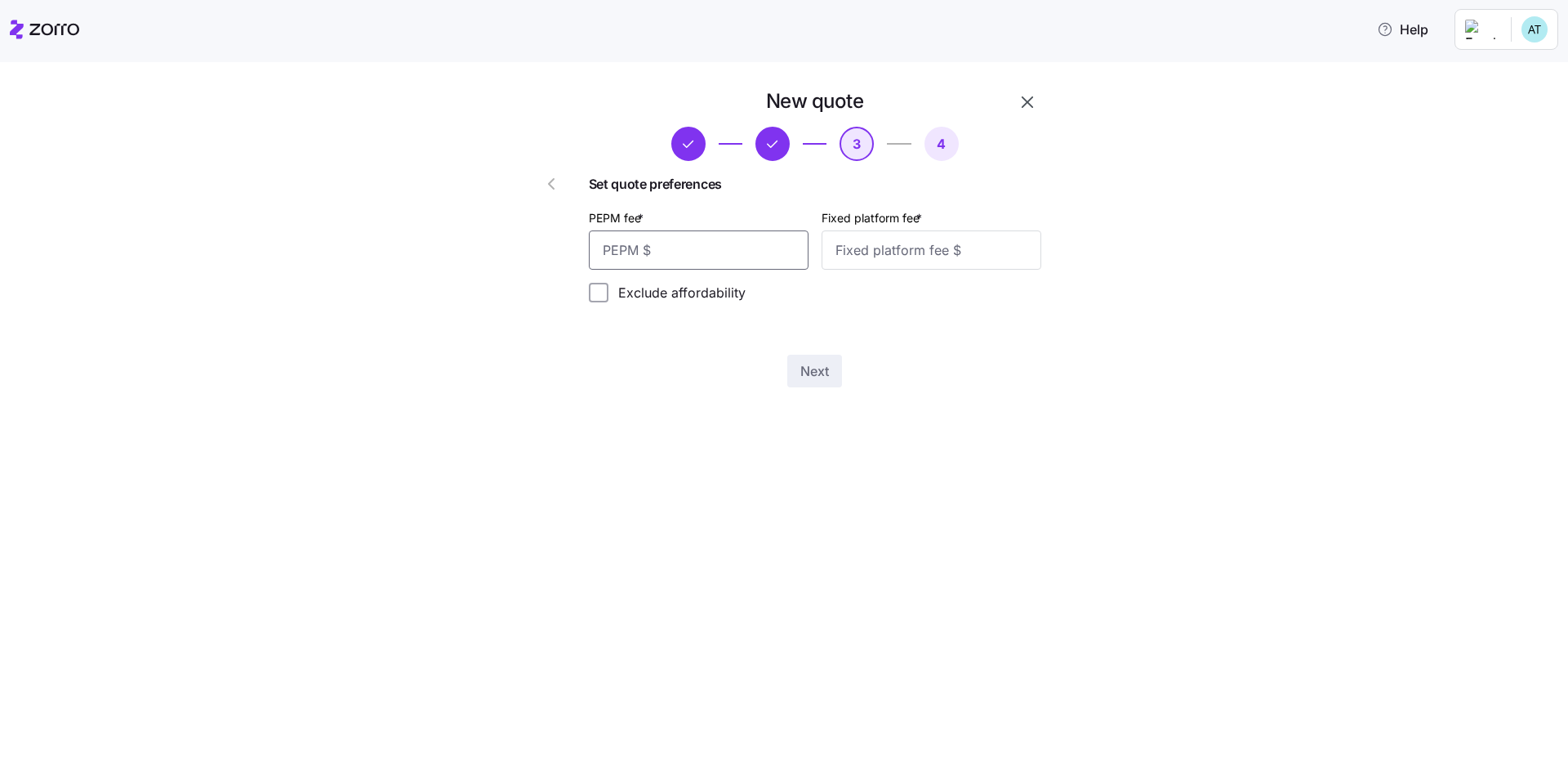
click at [777, 255] on input "PEPM fee *" at bounding box center [699, 250] width 220 height 39
type input "50"
click at [902, 260] on input "Fixed platform fee *" at bounding box center [931, 250] width 220 height 39
type input "200"
click at [820, 363] on span "Next" at bounding box center [815, 372] width 29 height 20
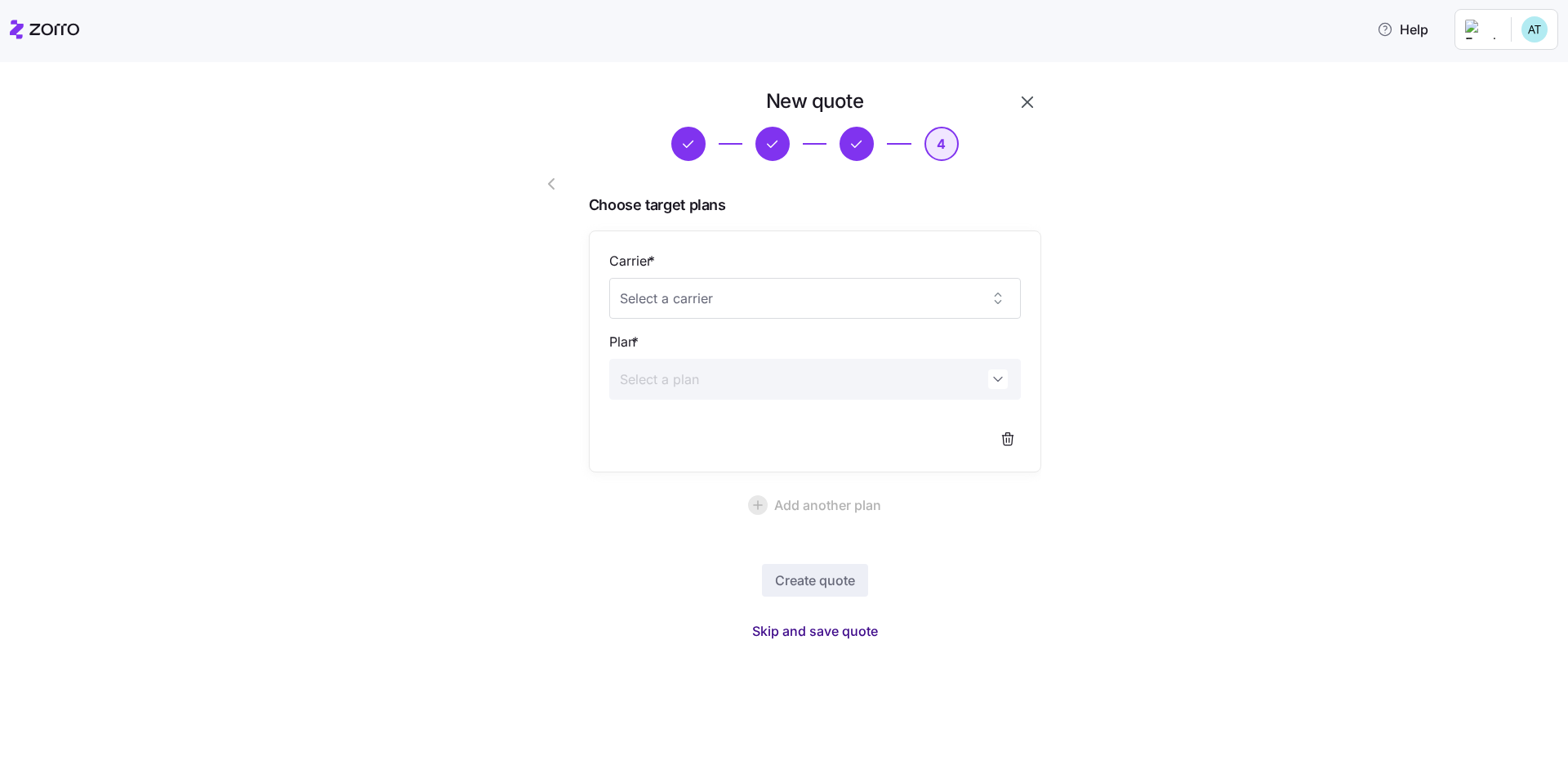
click at [862, 635] on span "Skip and save quote" at bounding box center [814, 631] width 126 height 20
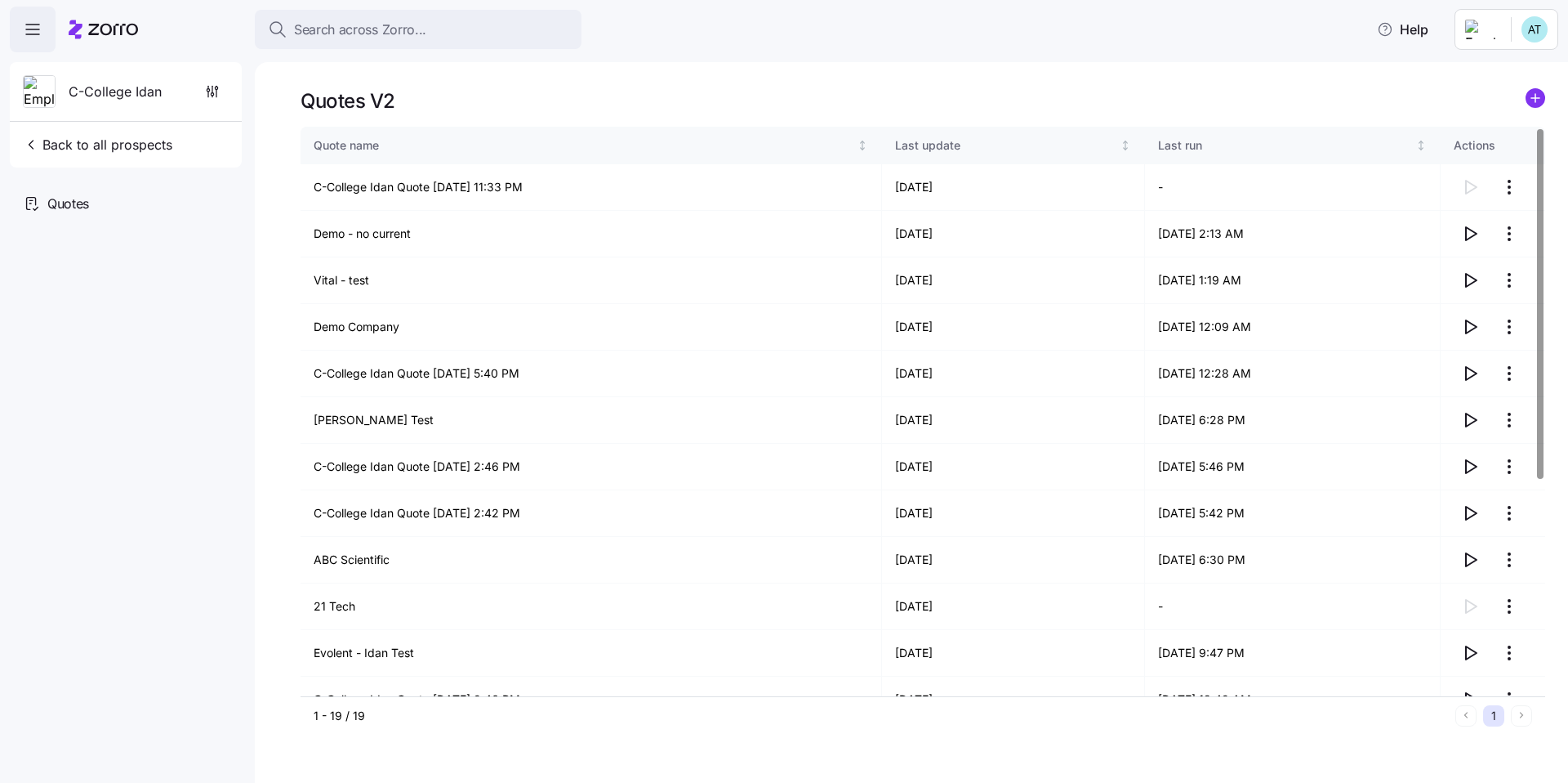
click at [1533, 98] on icon "add icon" at bounding box center [1535, 98] width 8 height 0
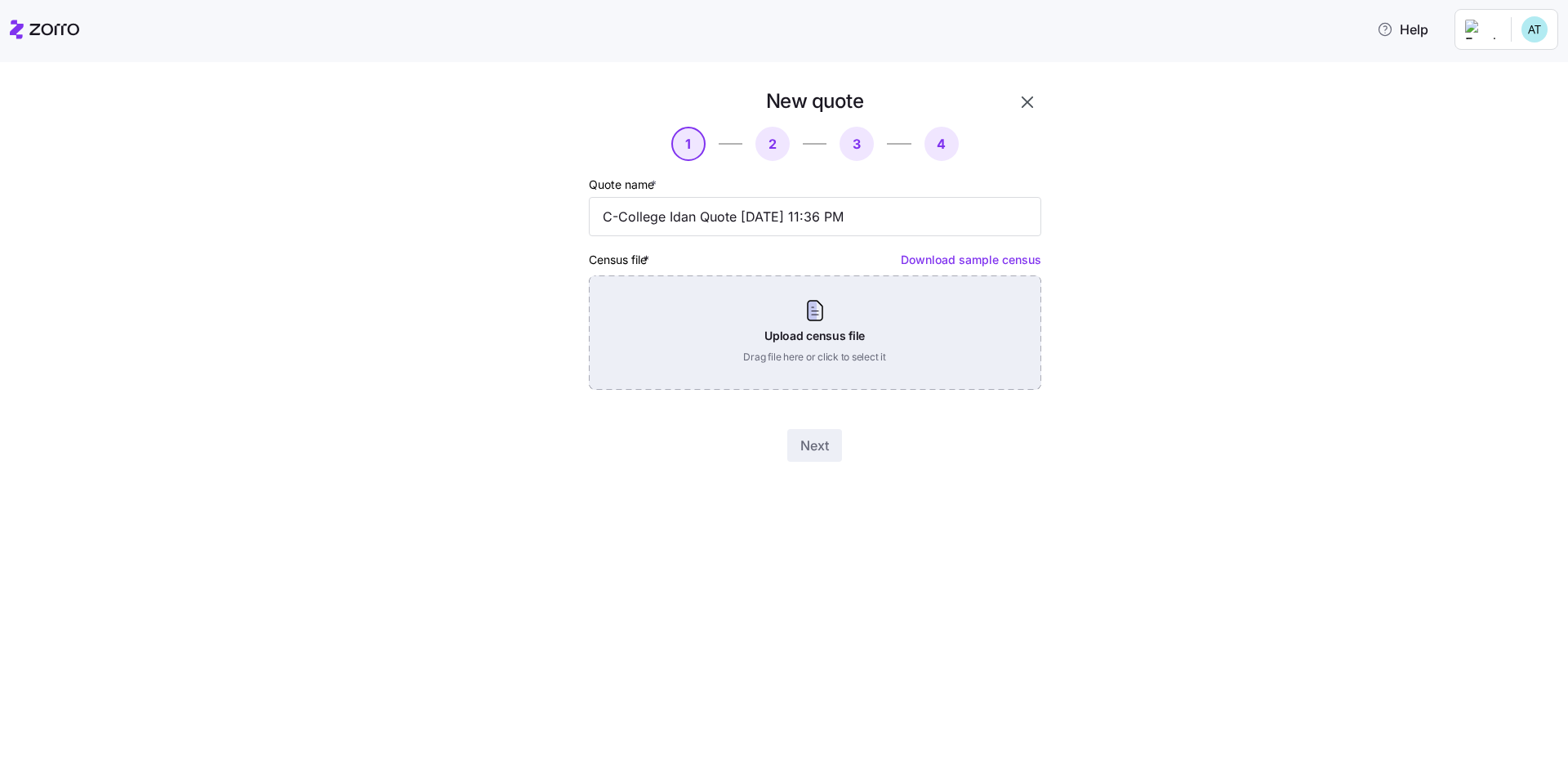
click at [766, 335] on div "Upload census file Drag file here or click to select it" at bounding box center [815, 333] width 453 height 115
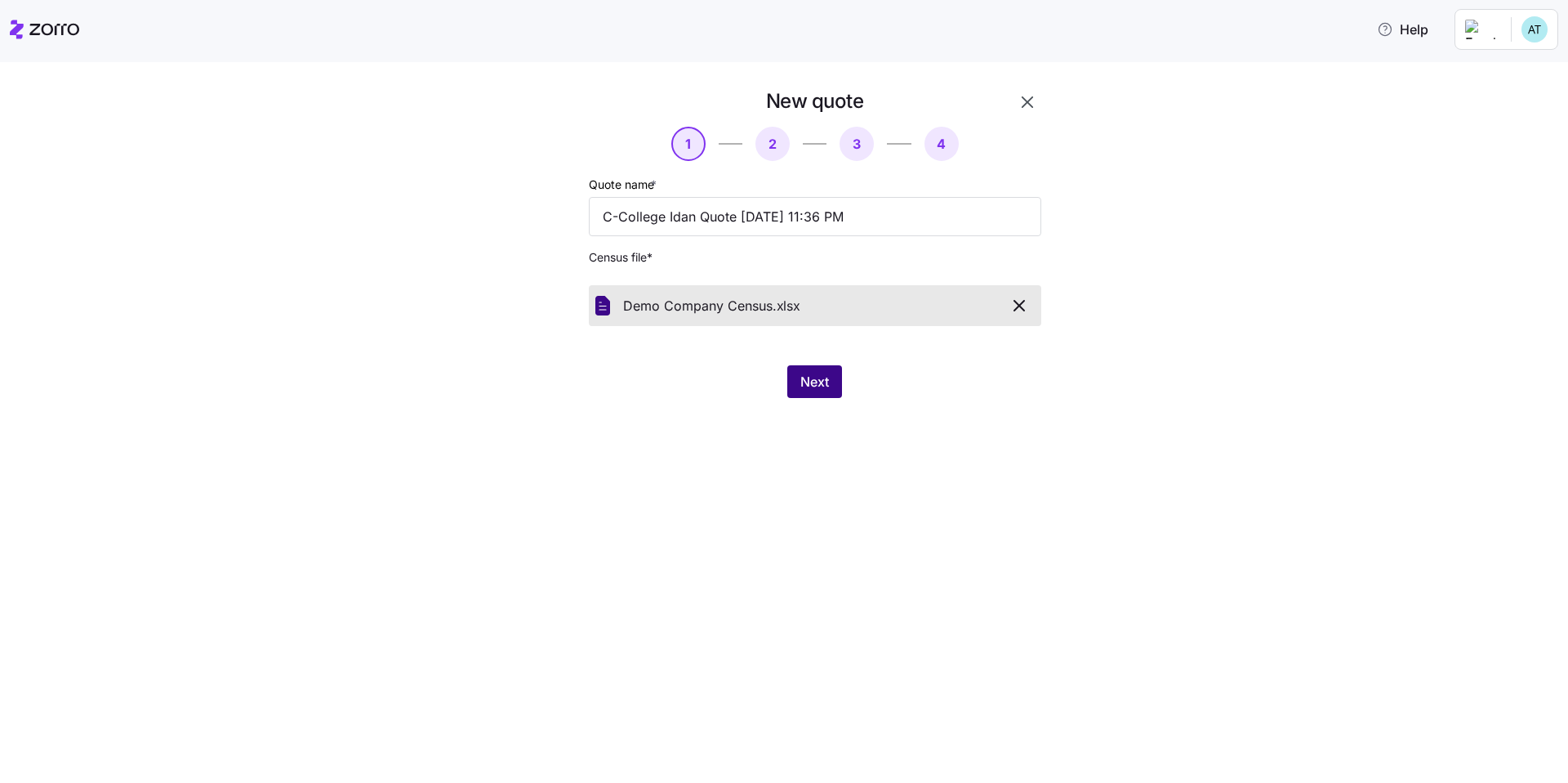
click at [823, 382] on span "Next" at bounding box center [815, 382] width 29 height 20
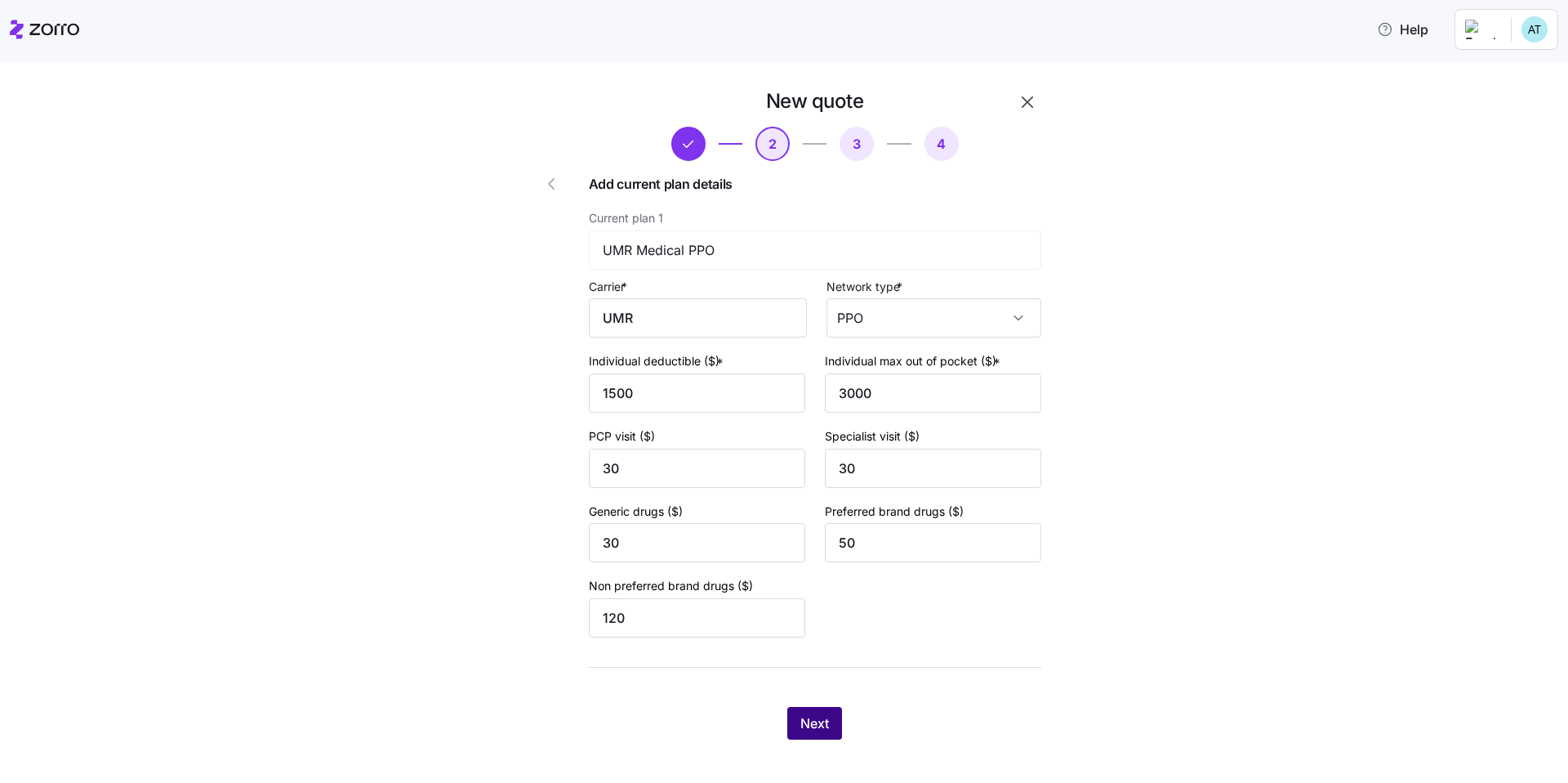
click at [820, 727] on span "Next" at bounding box center [815, 723] width 29 height 20
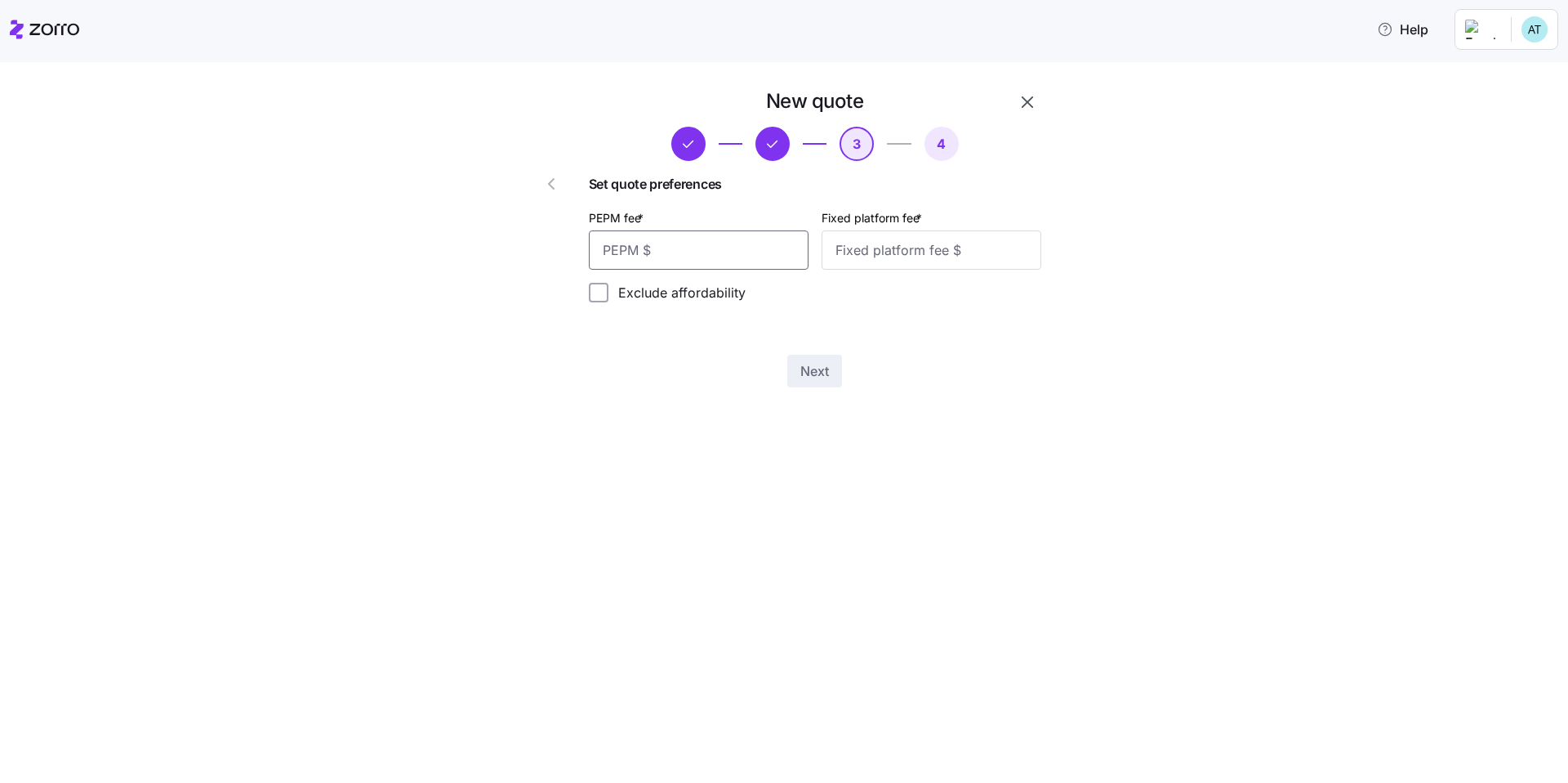
click at [748, 259] on input "PEPM fee *" at bounding box center [699, 250] width 220 height 39
type input "50"
click at [900, 256] on input "Fixed platform fee *" at bounding box center [931, 250] width 220 height 39
type input "200"
click at [822, 367] on span "Next" at bounding box center [815, 372] width 29 height 20
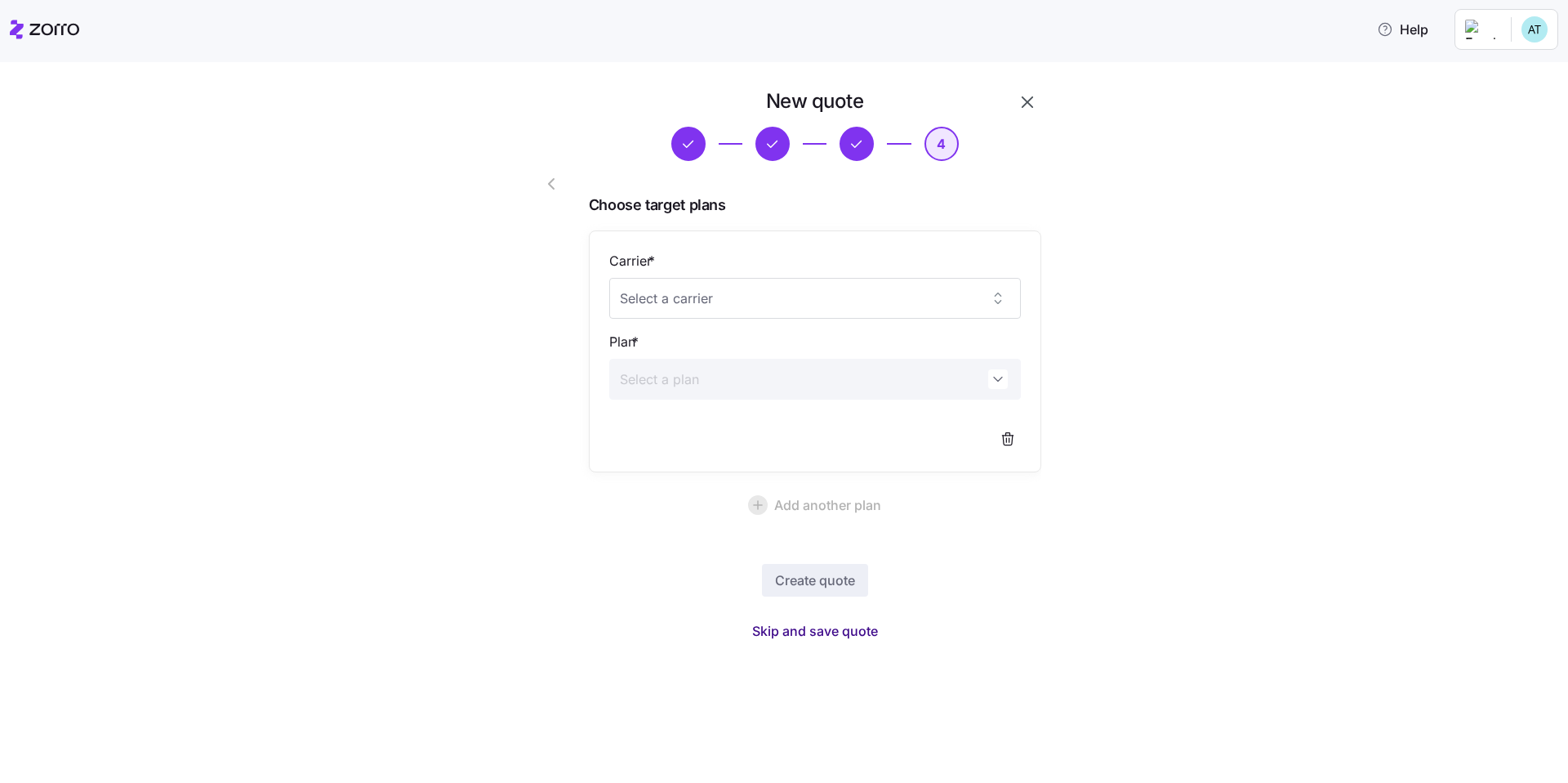
click at [838, 634] on span "Skip and save quote" at bounding box center [814, 631] width 126 height 20
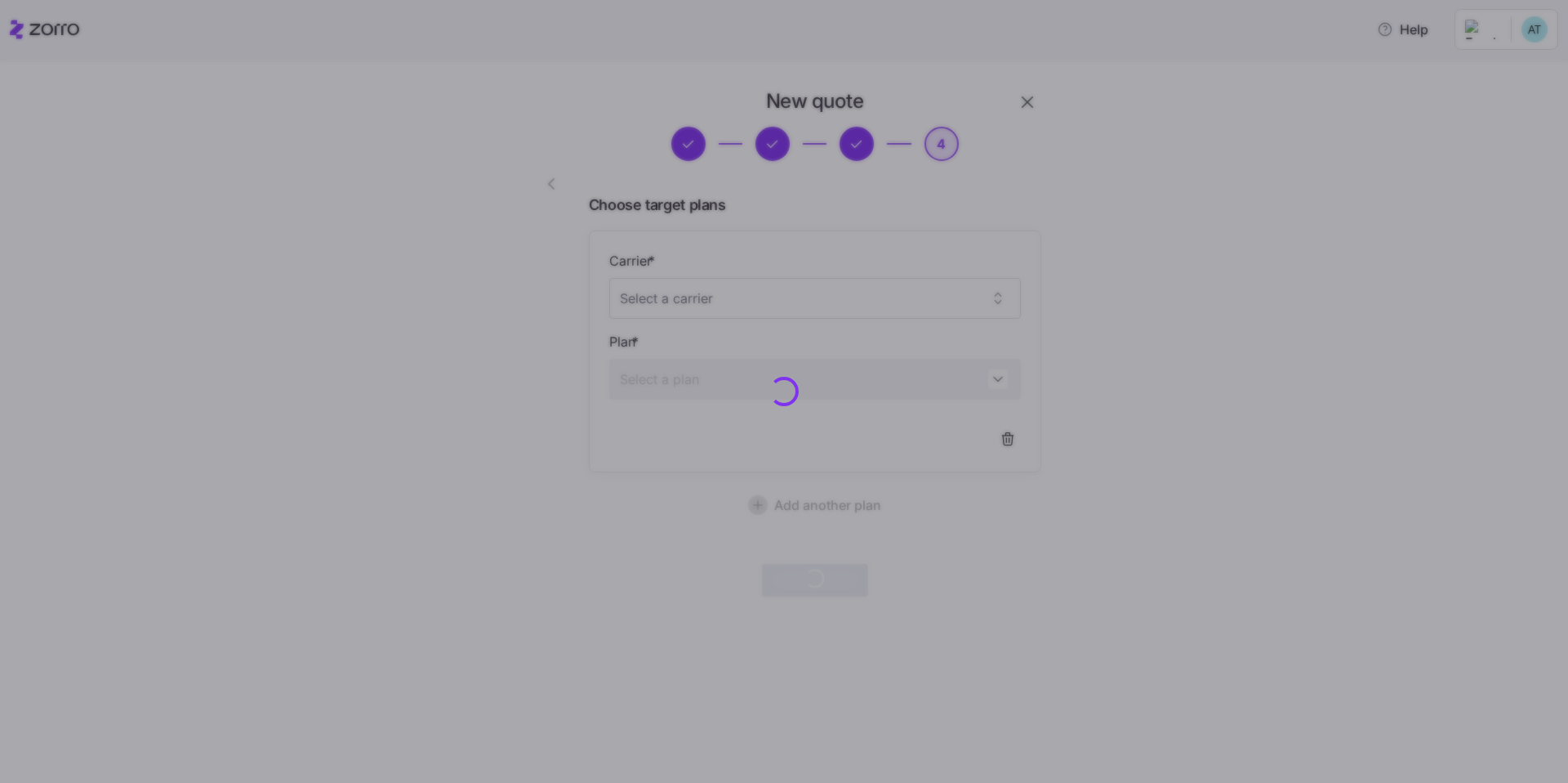
click at [1196, 270] on div at bounding box center [784, 392] width 1568 height 783
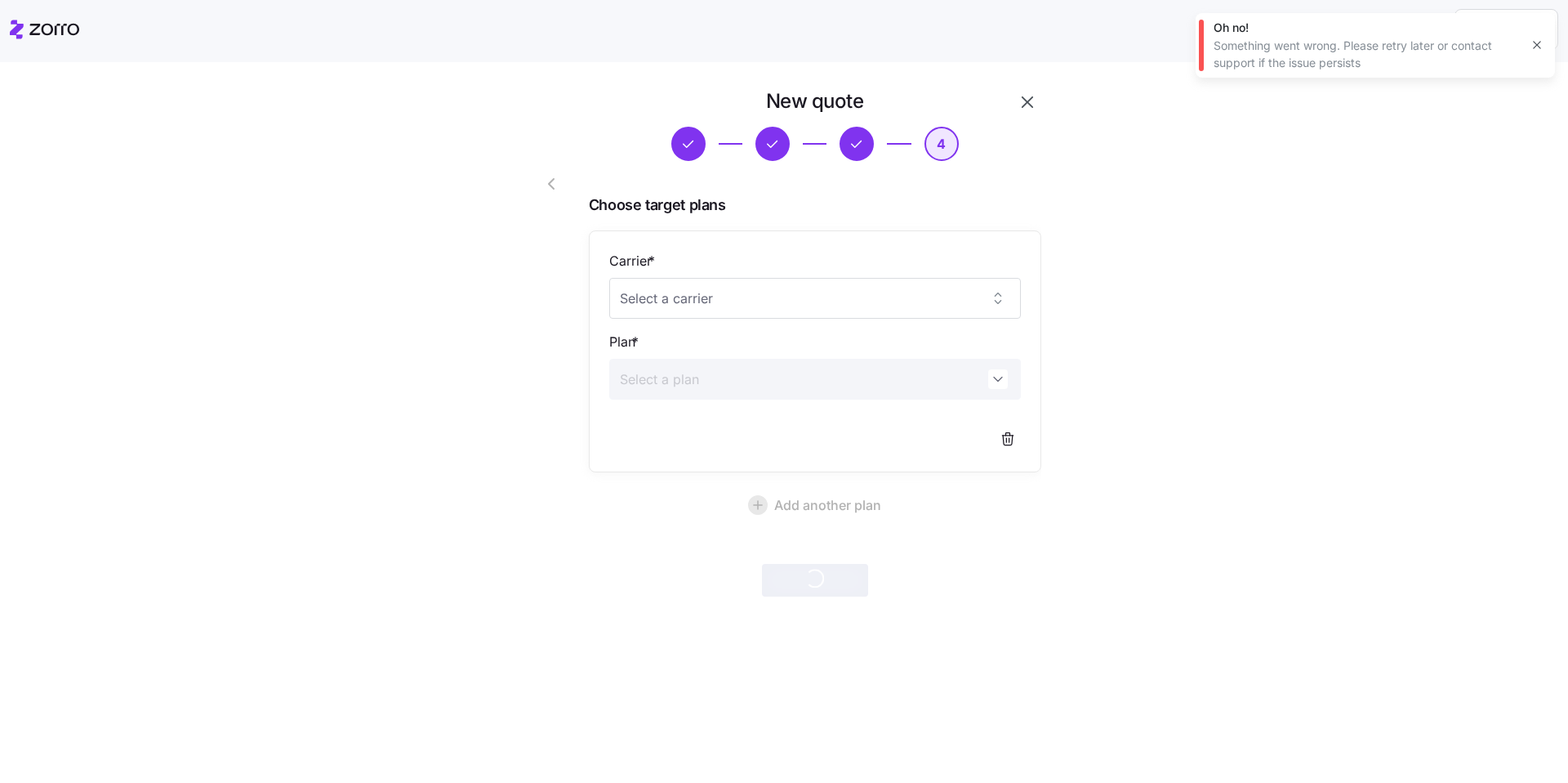
click at [1534, 45] on icon "button" at bounding box center [1537, 44] width 13 height 13
click at [1031, 104] on icon "button" at bounding box center [1028, 102] width 20 height 20
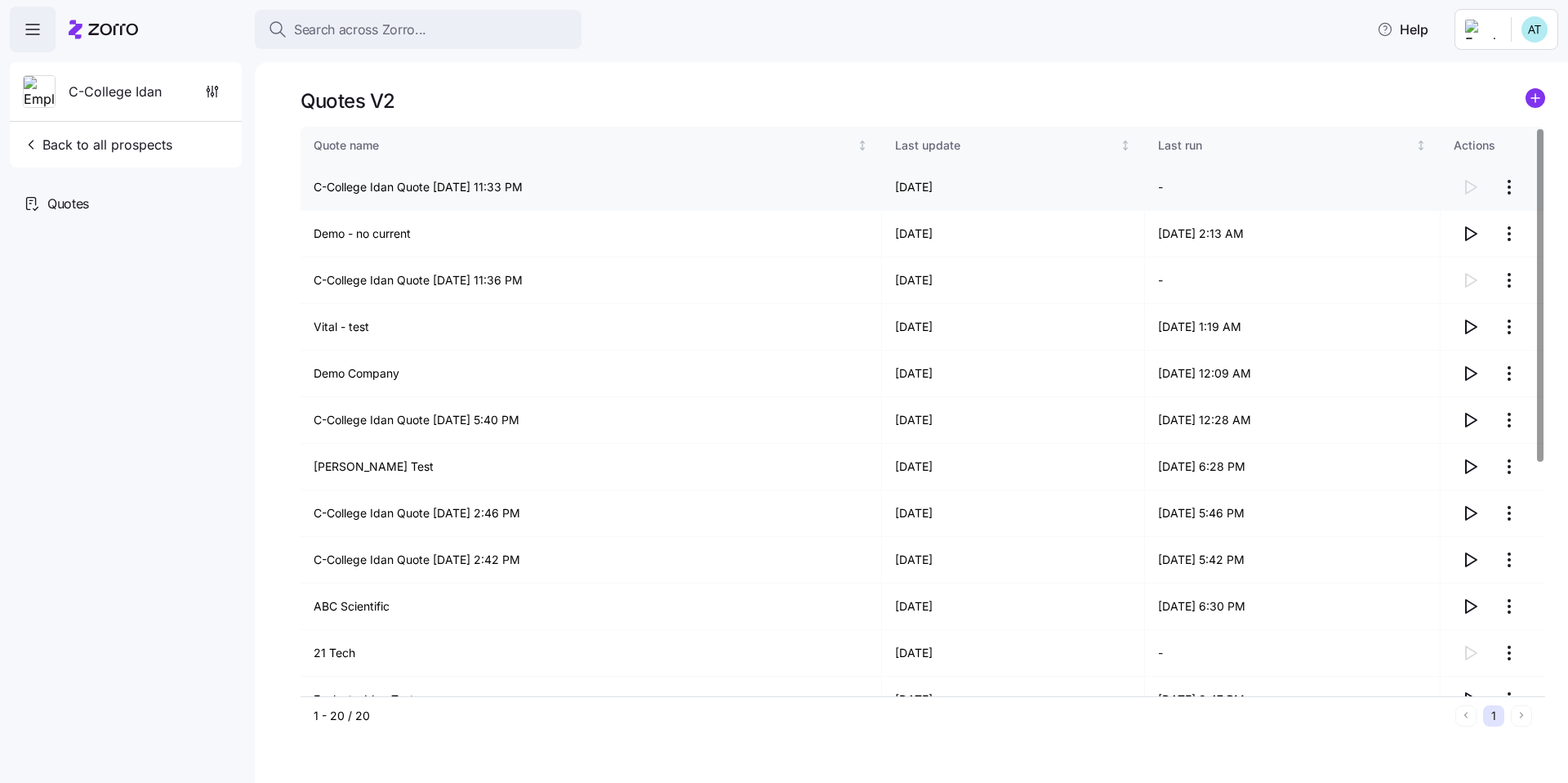
click at [370, 184] on td "C-College Idan Quote 08/28/2025 11:33 PM" at bounding box center [592, 188] width 582 height 47
click at [397, 190] on td "C-College Idan Quote 08/28/2025 11:33 PM" at bounding box center [592, 188] width 582 height 47
click at [1461, 375] on icon "button" at bounding box center [1470, 373] width 20 height 20
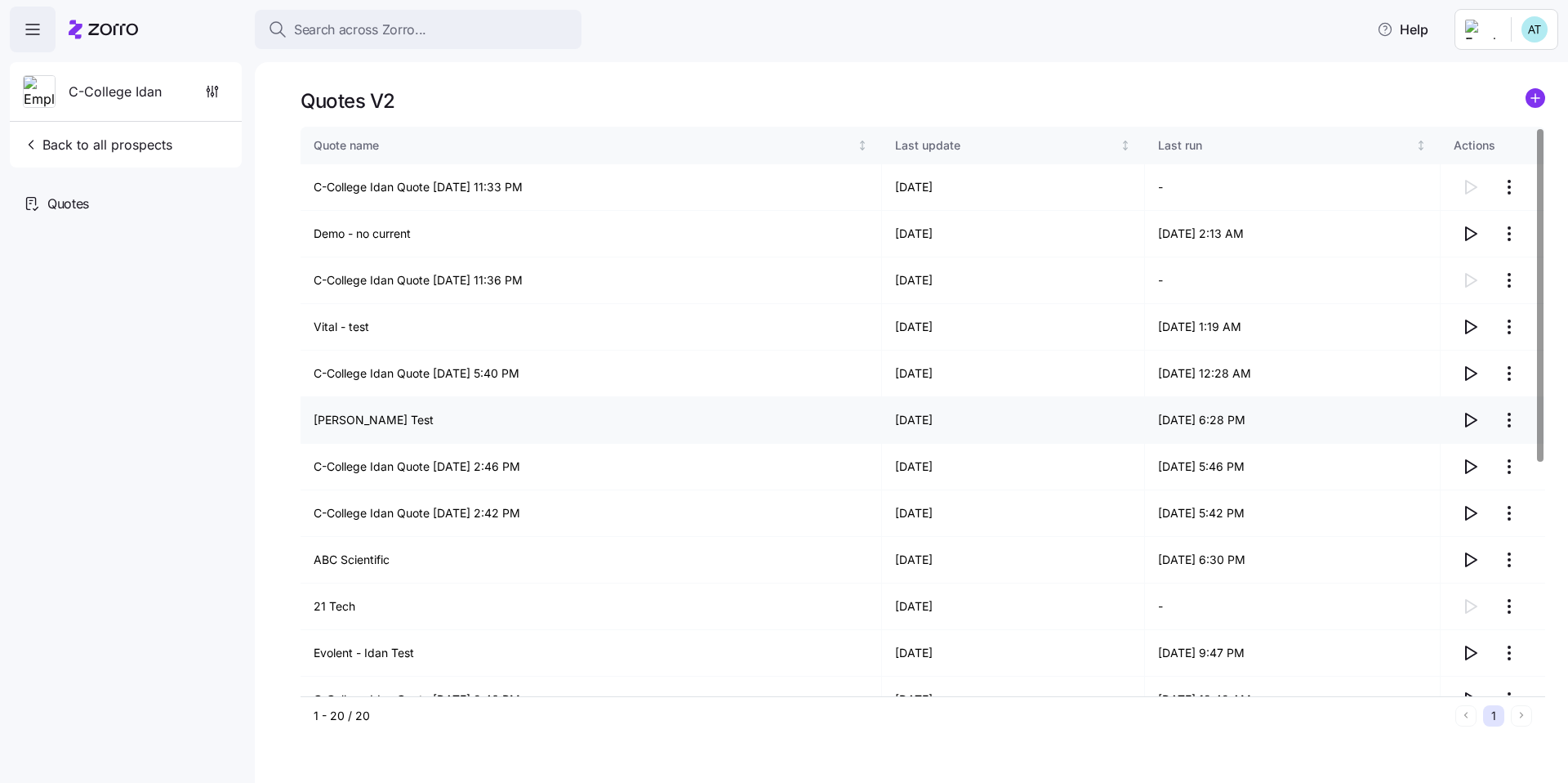
click at [720, 424] on td "Gary - Idan Test" at bounding box center [592, 420] width 582 height 47
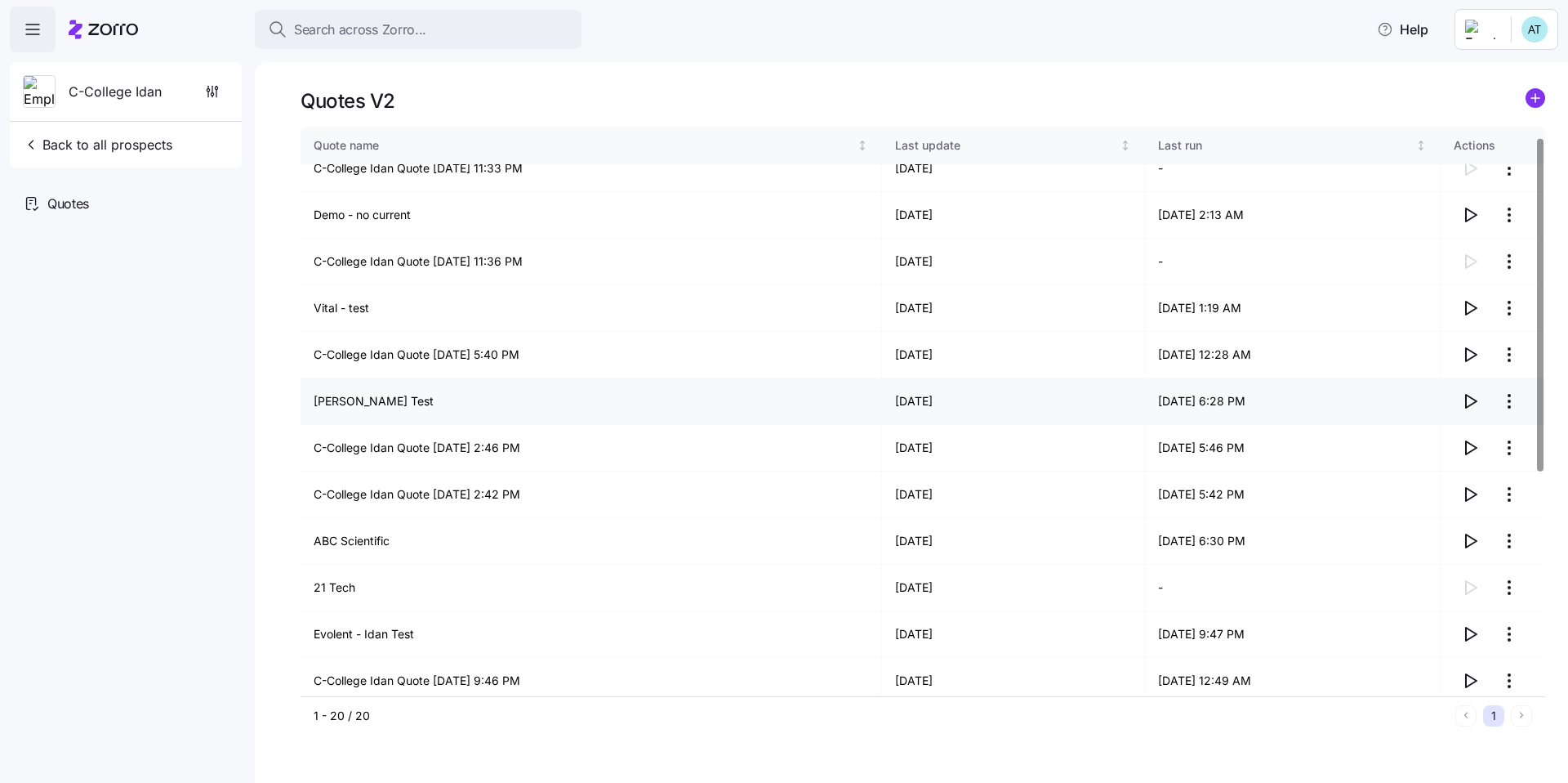
scroll to position [20, 0]
click at [1471, 214] on icon "button" at bounding box center [1470, 214] width 20 height 20
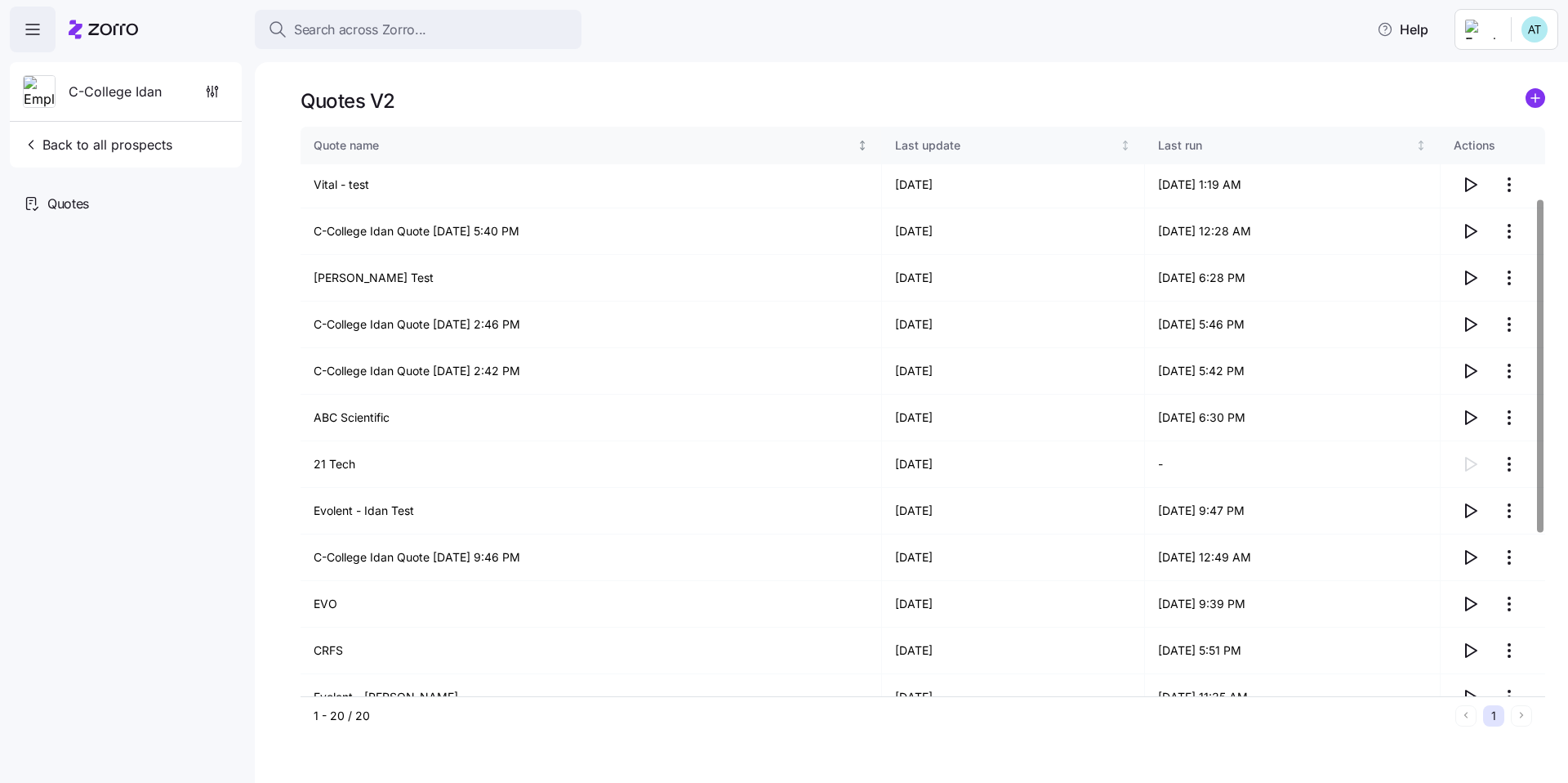
scroll to position [0, 0]
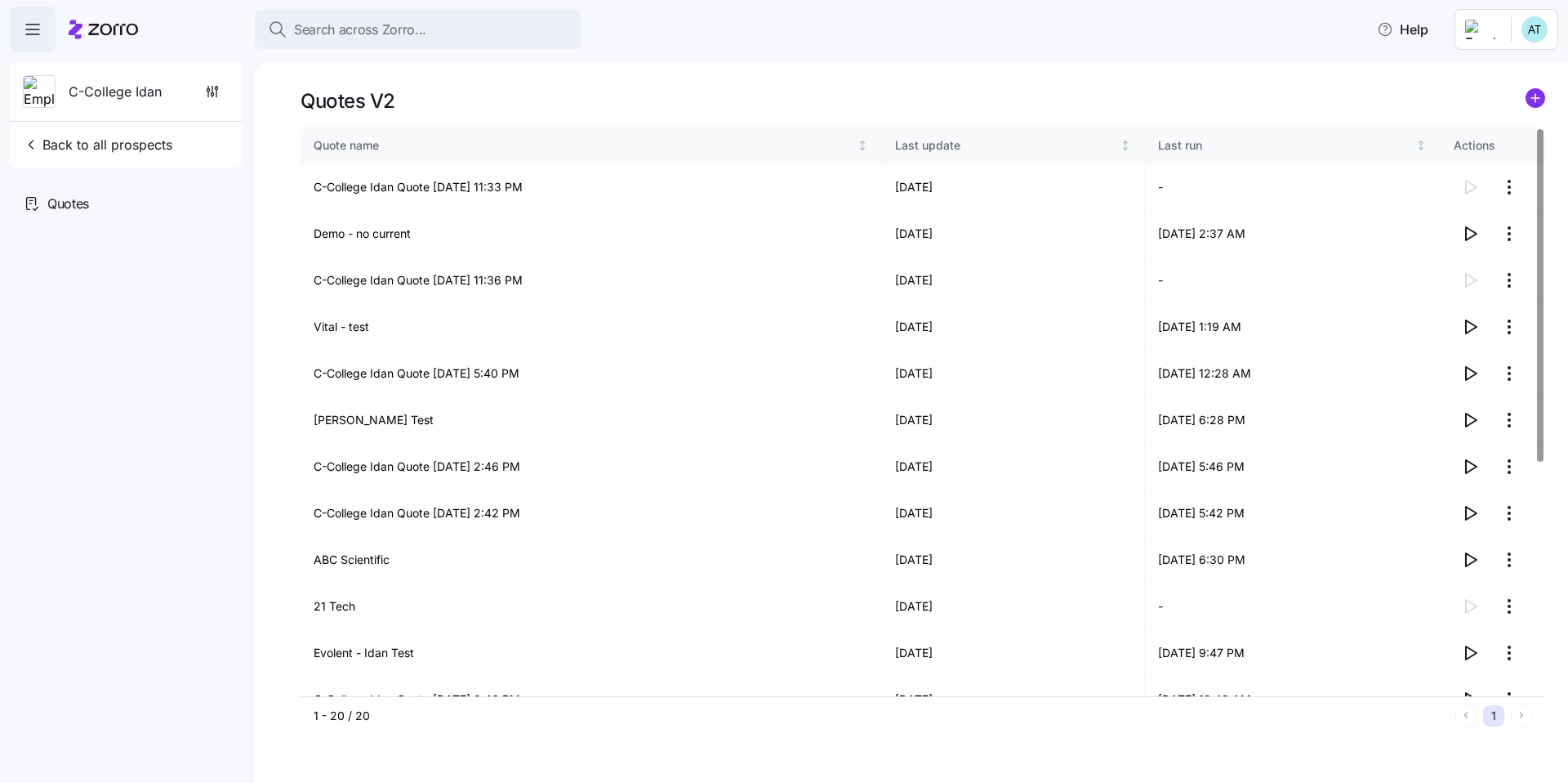
click at [486, 86] on div "Quotes V2 Quote name Last update Last run Actions C-College Idan Quote 08/28/20…" at bounding box center [911, 422] width 1313 height 721
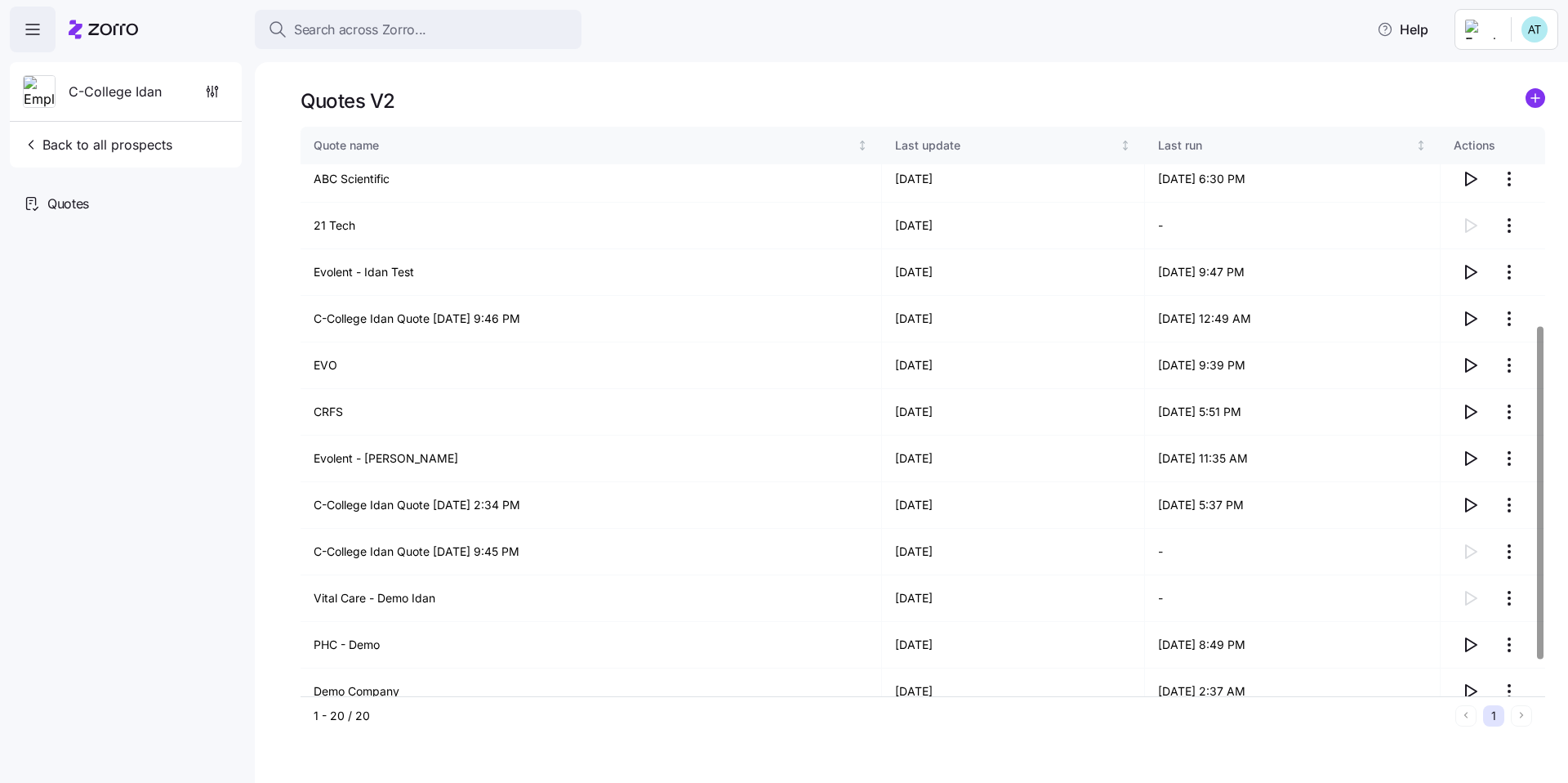
scroll to position [399, 0]
